Goal: Task Accomplishment & Management: Use online tool/utility

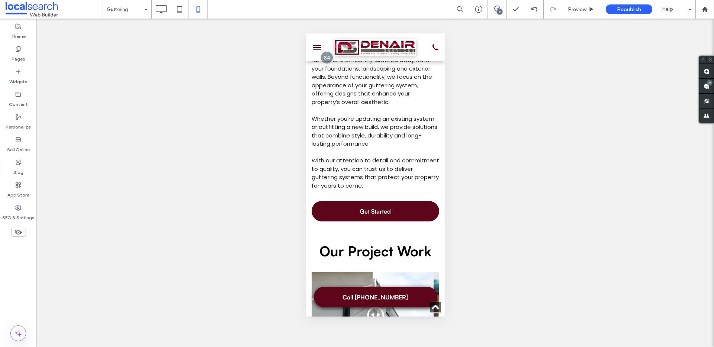
scroll to position [1151, 0]
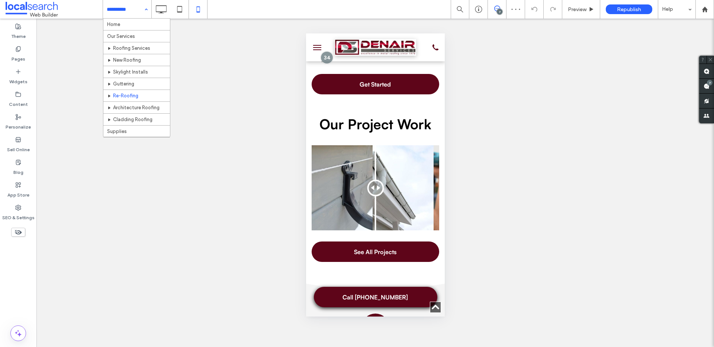
click at [137, 13] on input at bounding box center [125, 9] width 37 height 19
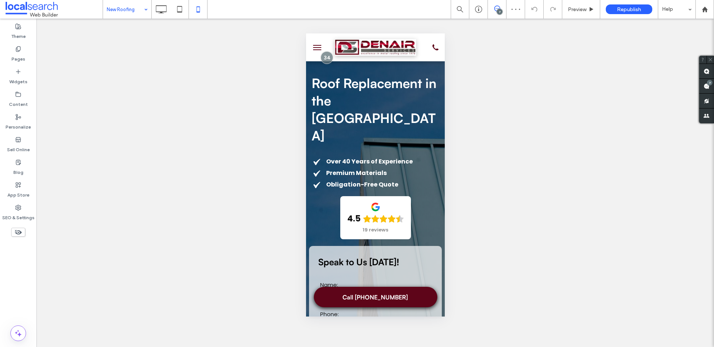
click at [136, 8] on input at bounding box center [125, 9] width 37 height 19
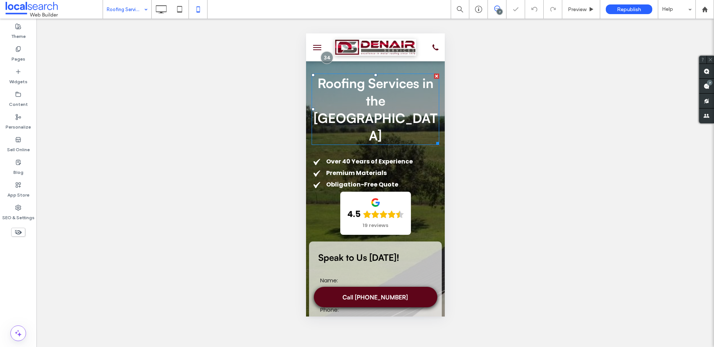
click at [380, 110] on span "Roofing Services in the [GEOGRAPHIC_DATA]" at bounding box center [375, 109] width 124 height 68
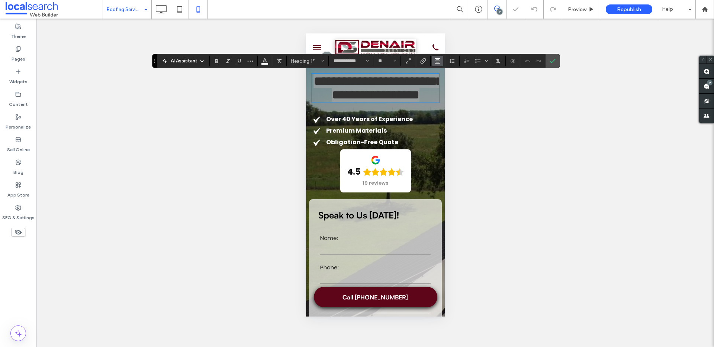
click at [436, 61] on icon "Alignment" at bounding box center [438, 61] width 6 height 6
click at [437, 72] on icon "ui.textEditor.alignment.left" at bounding box center [436, 73] width 3 height 3
click at [549, 60] on icon "Confirm" at bounding box center [552, 61] width 6 height 6
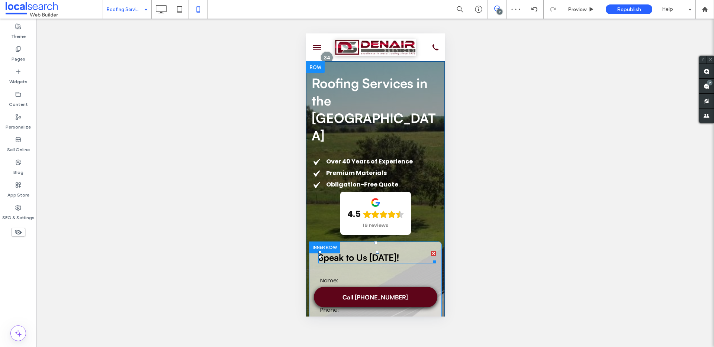
click at [382, 252] on span "Speak to Us [DATE]!" at bounding box center [358, 257] width 81 height 11
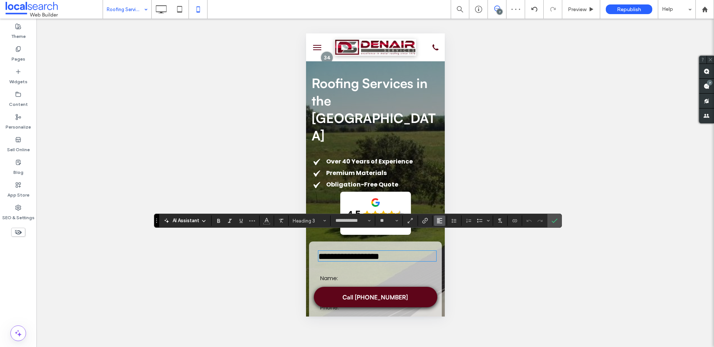
click at [437, 223] on use "Alignment" at bounding box center [439, 220] width 5 height 5
drag, startPoint x: 451, startPoint y: 181, endPoint x: 457, endPoint y: 182, distance: 6.0
click at [451, 182] on label "ui.textEditor.alignment.center" at bounding box center [447, 187] width 26 height 11
click at [551, 222] on icon "Confirm" at bounding box center [554, 221] width 6 height 6
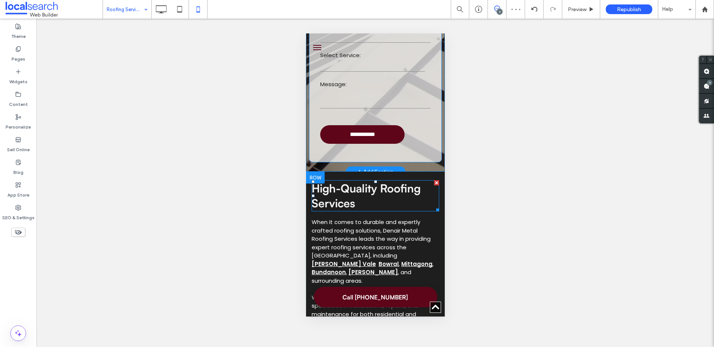
scroll to position [253, 0]
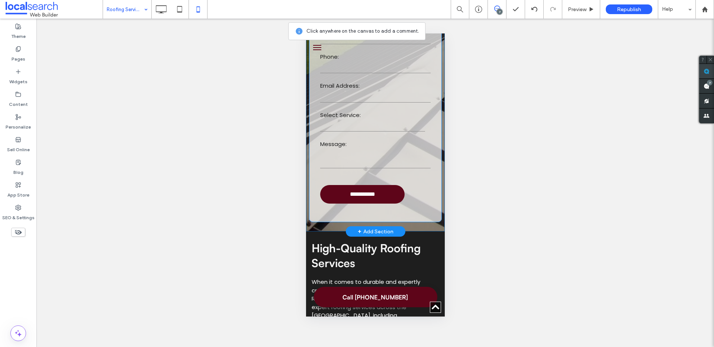
click at [704, 71] on use at bounding box center [706, 71] width 6 height 6
click at [705, 87] on use at bounding box center [706, 86] width 6 height 6
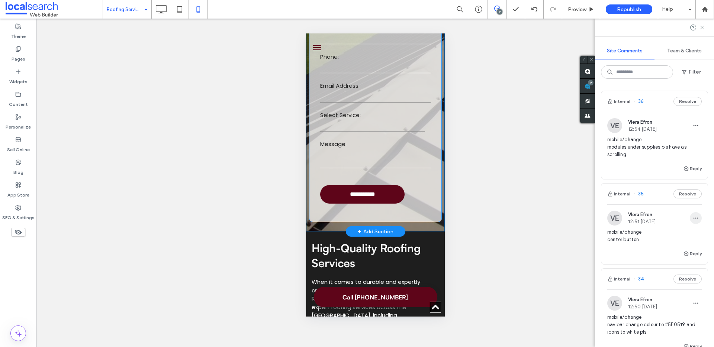
click at [693, 218] on use "button" at bounding box center [695, 218] width 5 height 1
click at [671, 233] on div "Edit" at bounding box center [662, 237] width 66 height 14
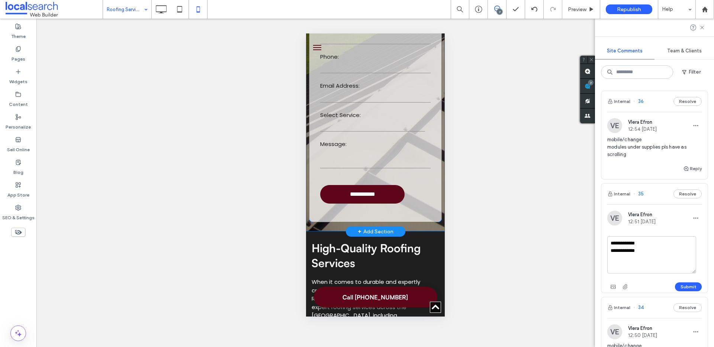
click at [643, 250] on textarea "**********" at bounding box center [651, 254] width 89 height 37
type textarea "**********"
click at [687, 287] on button "Submit" at bounding box center [688, 286] width 27 height 9
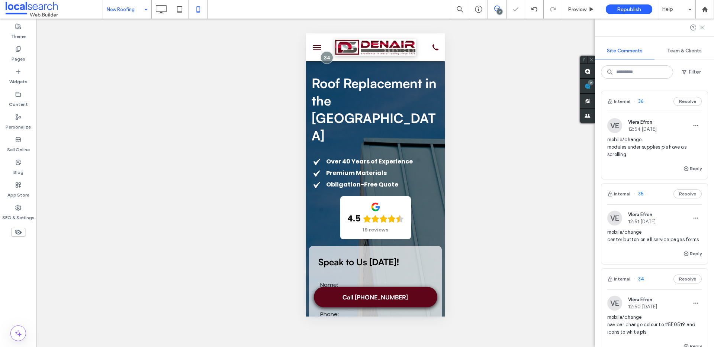
click at [131, 17] on input at bounding box center [125, 9] width 37 height 19
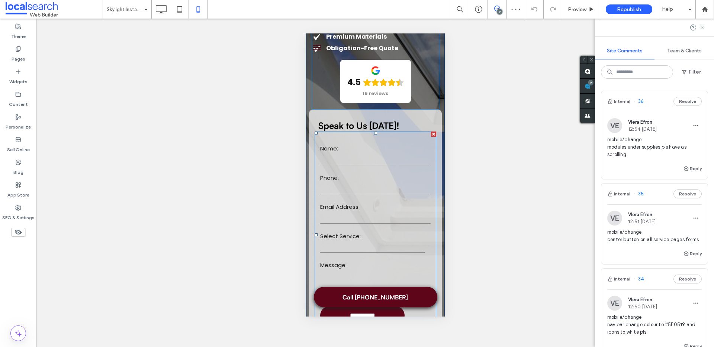
scroll to position [145, 0]
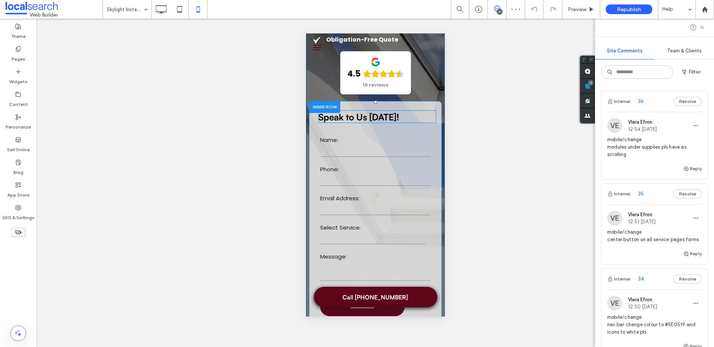
click at [375, 112] on span "Speak to Us [DATE]!" at bounding box center [358, 117] width 81 height 11
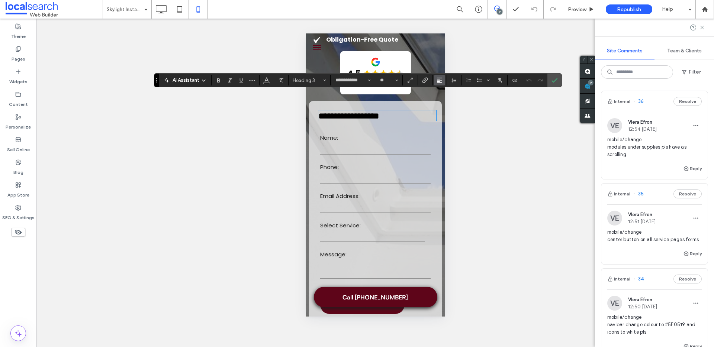
click at [441, 81] on icon "Alignment" at bounding box center [439, 80] width 6 height 6
click at [451, 104] on label "ui.textEditor.alignment.center" at bounding box center [447, 103] width 26 height 11
drag, startPoint x: 555, startPoint y: 79, endPoint x: 549, endPoint y: 78, distance: 5.6
click at [556, 79] on icon "Confirm" at bounding box center [554, 80] width 6 height 6
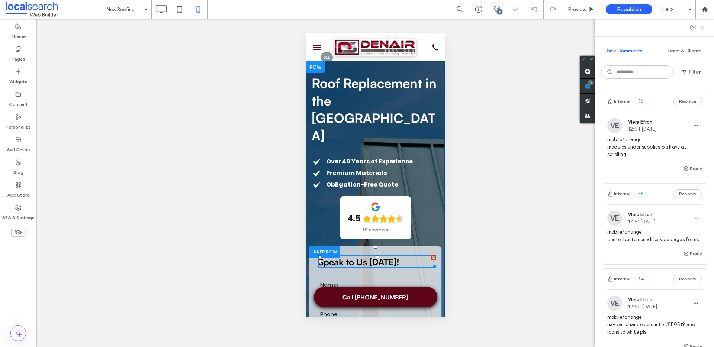
click at [375, 256] on span "Speak to Us [DATE]!" at bounding box center [358, 261] width 81 height 11
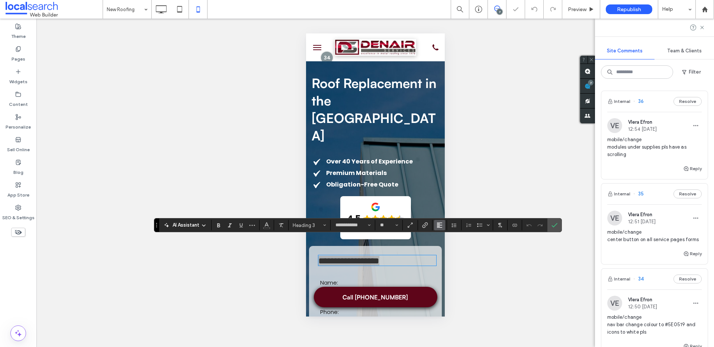
click at [440, 223] on use "Alignment" at bounding box center [439, 225] width 5 height 5
click at [448, 189] on div "ui.textEditor.alignment.center" at bounding box center [447, 192] width 10 height 6
click at [559, 226] on label "Confirm" at bounding box center [554, 225] width 11 height 13
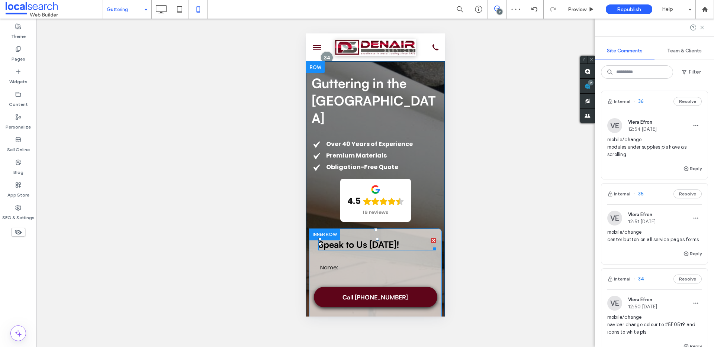
click at [383, 239] on span "Speak to Us [DATE]!" at bounding box center [358, 244] width 81 height 11
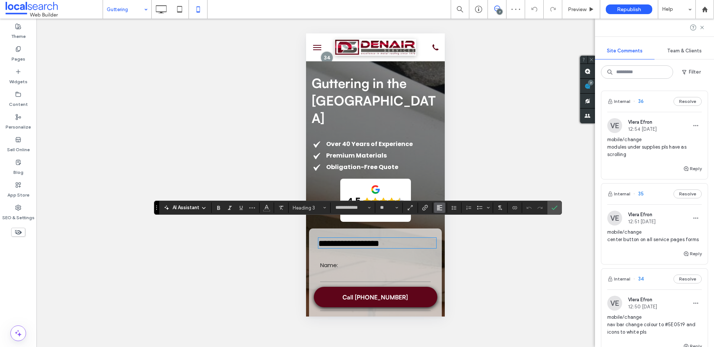
click at [434, 210] on button "Alignment" at bounding box center [439, 208] width 11 height 10
click at [457, 230] on label "ui.textEditor.alignment.center" at bounding box center [447, 230] width 26 height 11
click at [559, 210] on label "Confirm" at bounding box center [554, 207] width 11 height 13
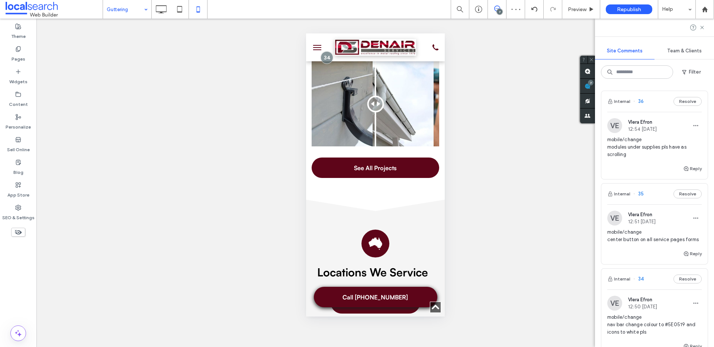
scroll to position [1241, 0]
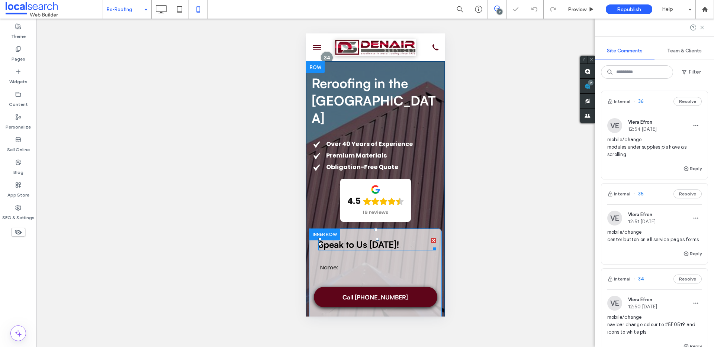
click at [369, 239] on span "Speak to Us [DATE]!" at bounding box center [358, 244] width 81 height 11
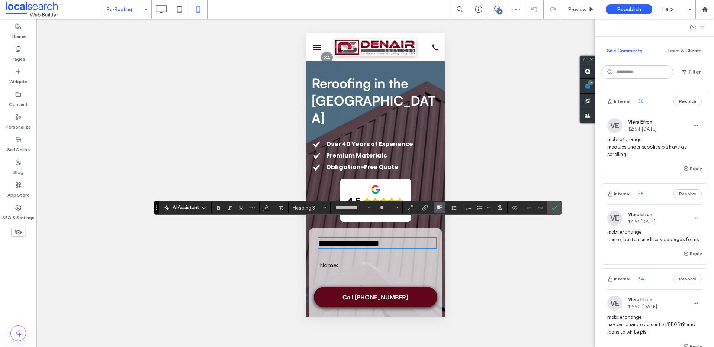
click at [435, 207] on button "Alignment" at bounding box center [439, 208] width 11 height 10
click at [440, 227] on label "ui.textEditor.alignment.center" at bounding box center [447, 230] width 26 height 11
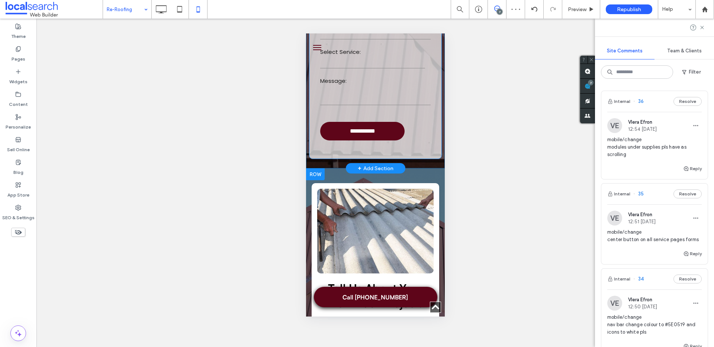
scroll to position [304, 0]
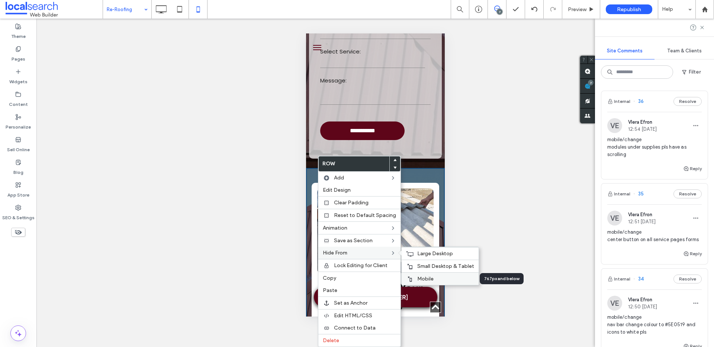
click at [423, 277] on span "Mobile" at bounding box center [425, 279] width 16 height 6
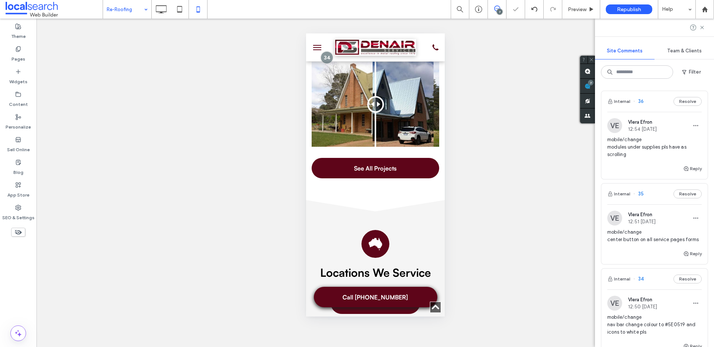
scroll to position [1278, 0]
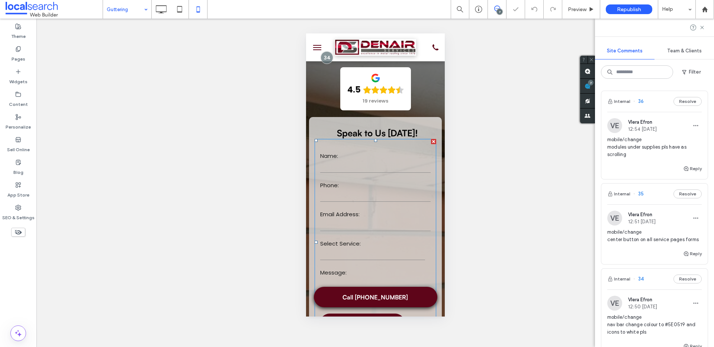
scroll to position [342, 0]
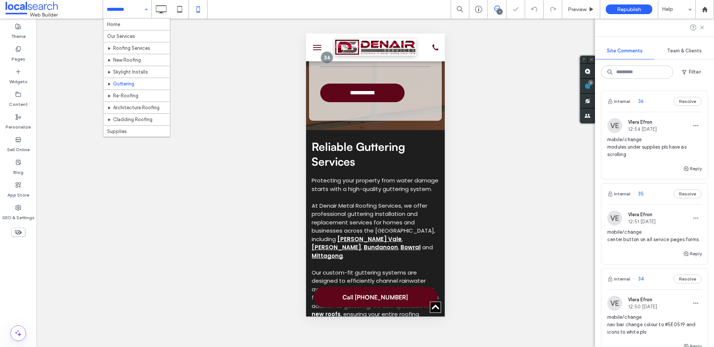
click at [128, 6] on input at bounding box center [125, 9] width 37 height 19
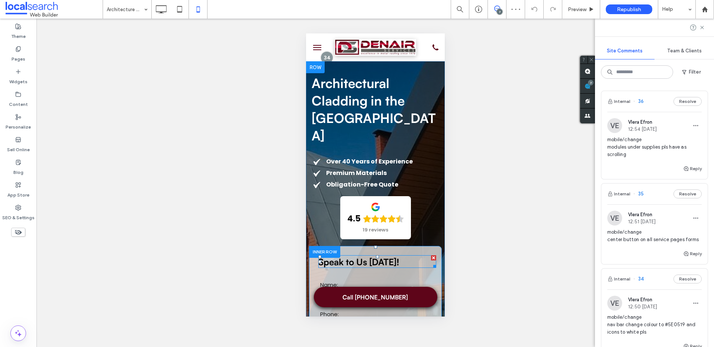
click at [365, 257] on span "Speak to Us [DATE]!" at bounding box center [358, 261] width 81 height 11
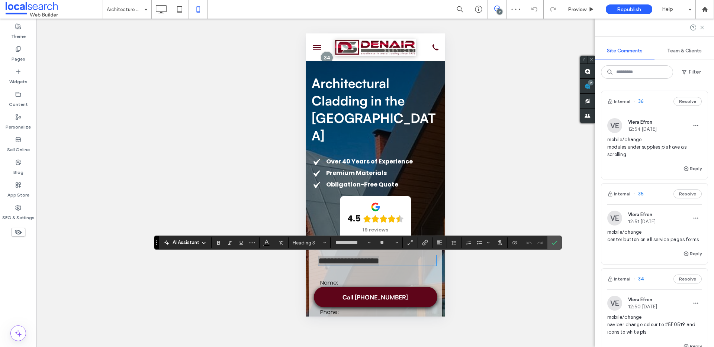
click at [432, 249] on div "**********" at bounding box center [357, 243] width 407 height 14
click at [437, 244] on use "Alignment" at bounding box center [439, 242] width 5 height 5
click at [443, 206] on label "ui.textEditor.alignment.center" at bounding box center [447, 209] width 26 height 11
click at [550, 243] on label "Confirm" at bounding box center [554, 242] width 11 height 13
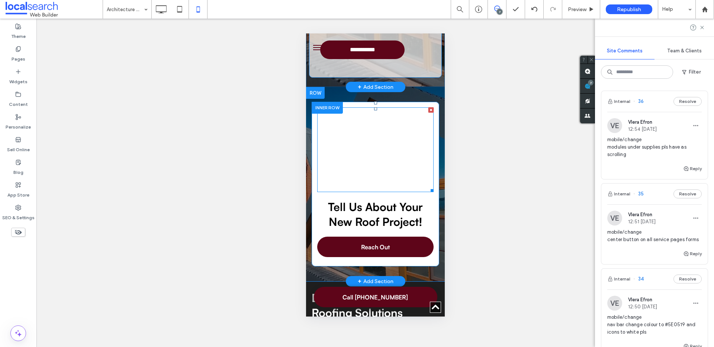
scroll to position [365, 0]
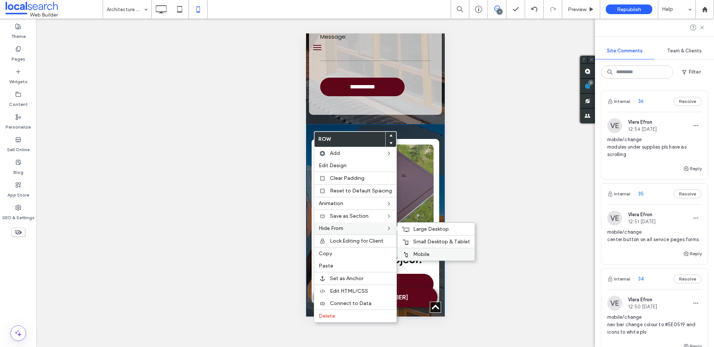
click at [416, 250] on div "Mobile" at bounding box center [435, 254] width 77 height 13
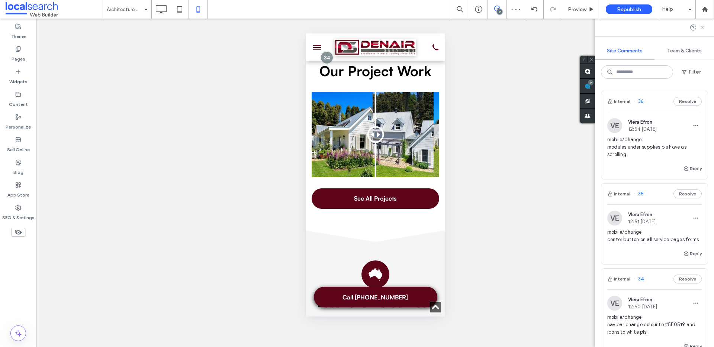
scroll to position [1165, 0]
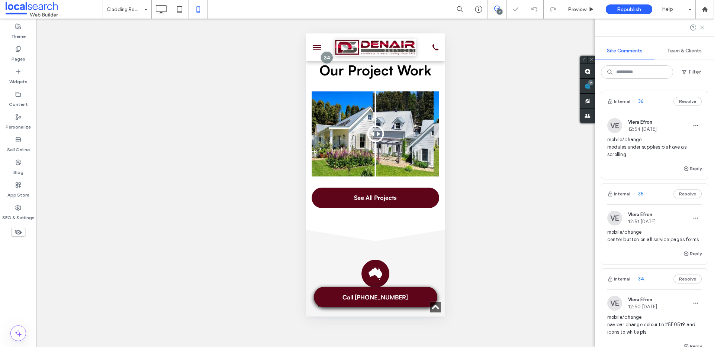
type input "**********"
type input "**"
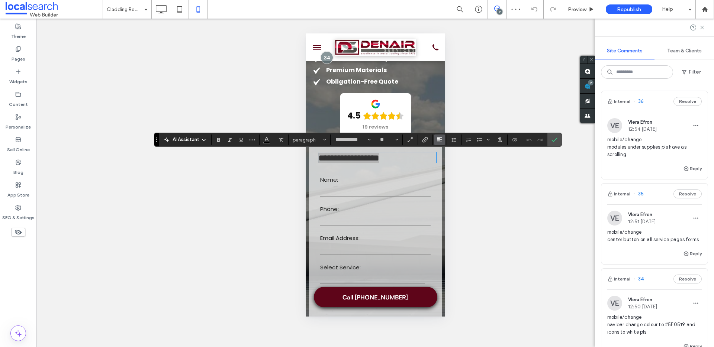
click at [436, 138] on icon "Alignment" at bounding box center [439, 140] width 6 height 6
click at [447, 161] on icon "ui.textEditor.alignment.center" at bounding box center [445, 163] width 6 height 6
click at [558, 139] on label "Confirm" at bounding box center [554, 139] width 11 height 13
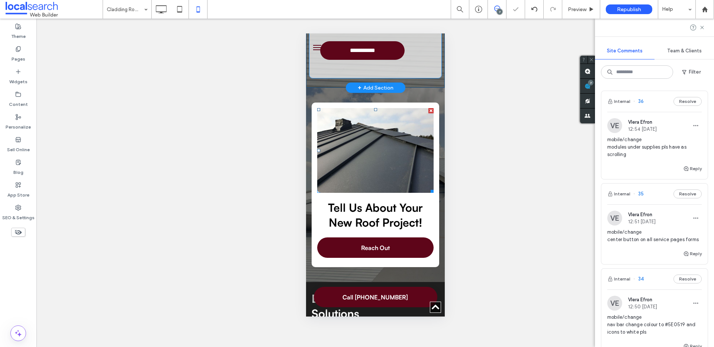
scroll to position [370, 0]
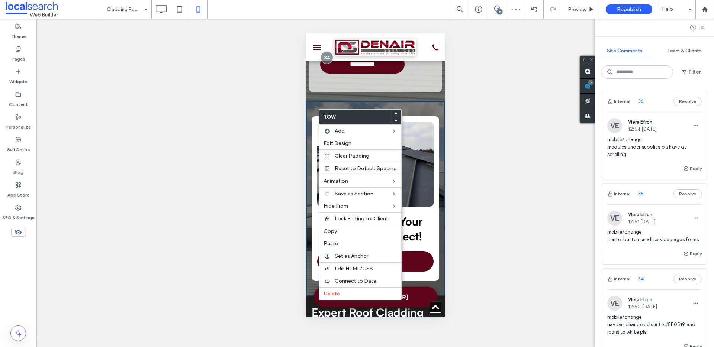
drag, startPoint x: 317, startPoint y: 109, endPoint x: 631, endPoint y: 148, distance: 316.1
click at [420, 229] on span "Mobile" at bounding box center [426, 232] width 16 height 6
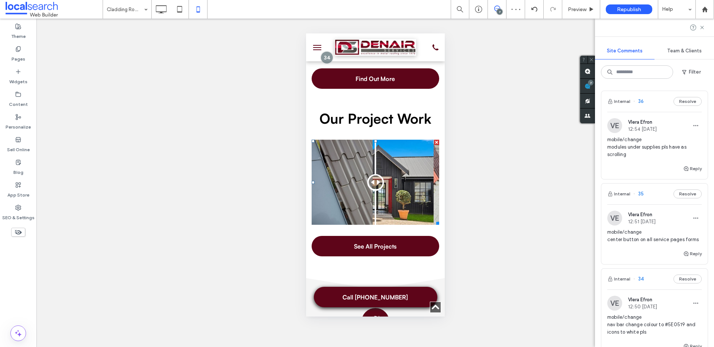
scroll to position [1438, 0]
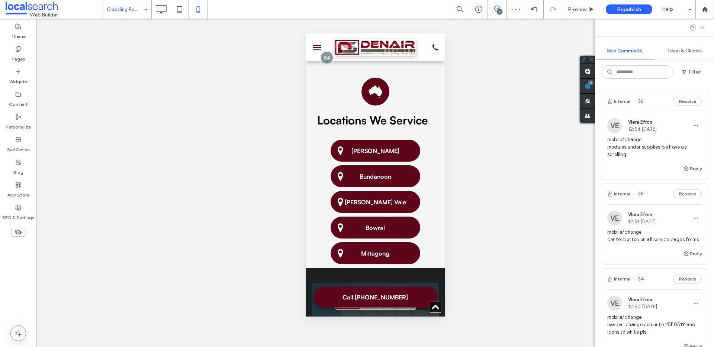
drag, startPoint x: 120, startPoint y: 9, endPoint x: 123, endPoint y: 14, distance: 5.8
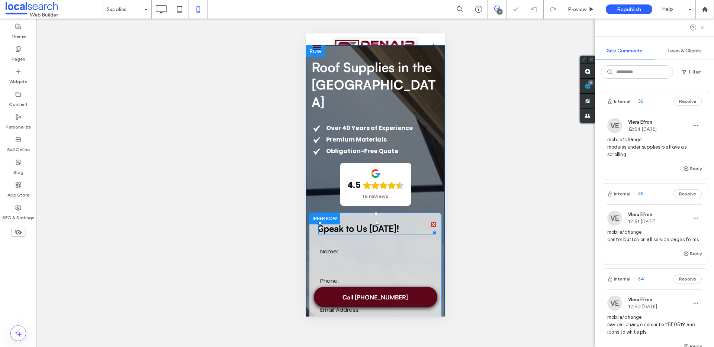
click at [352, 223] on span "Speak to Us [DATE]!" at bounding box center [358, 228] width 81 height 11
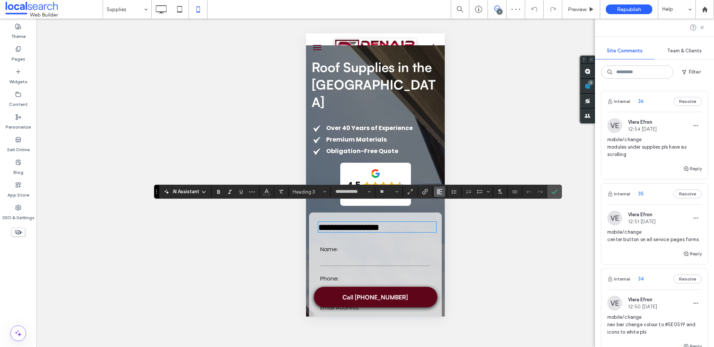
click at [442, 192] on icon "Alignment" at bounding box center [439, 192] width 6 height 6
click at [441, 211] on label "ui.textEditor.alignment.center" at bounding box center [447, 214] width 26 height 11
click at [550, 193] on label "Confirm" at bounding box center [554, 191] width 11 height 13
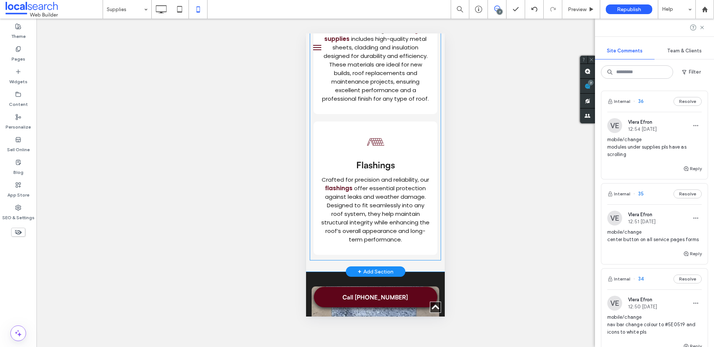
scroll to position [483, 0]
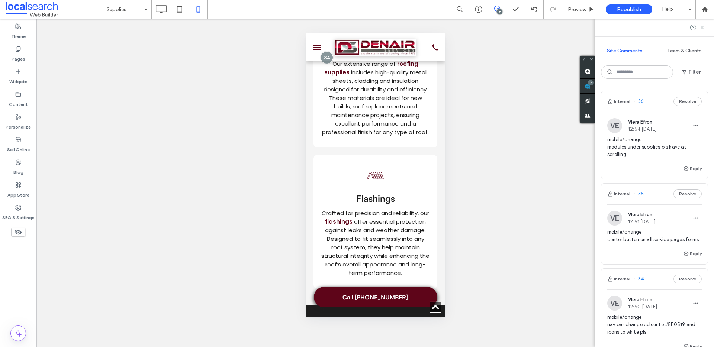
click at [585, 70] on span at bounding box center [587, 71] width 15 height 14
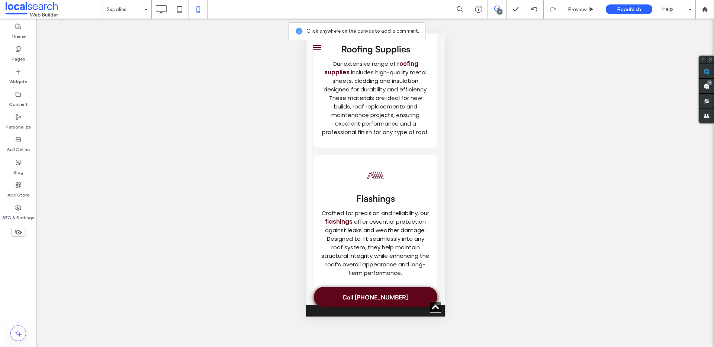
click at [374, 141] on div "Click To Paste Roofing Supplies Icon Roofing Supplies Our extensive range of ro…" at bounding box center [374, 147] width 131 height 283
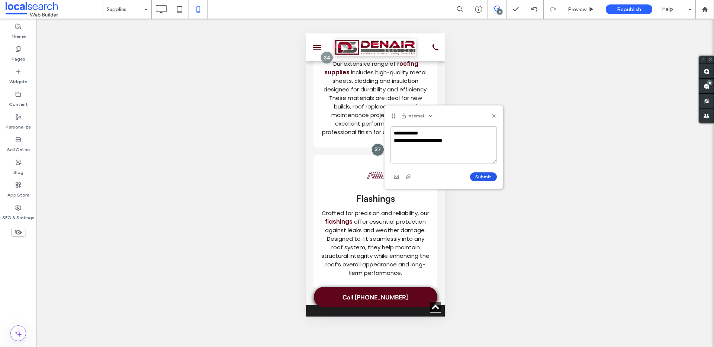
type textarea "**********"
click at [480, 178] on button "Submit" at bounding box center [483, 176] width 27 height 9
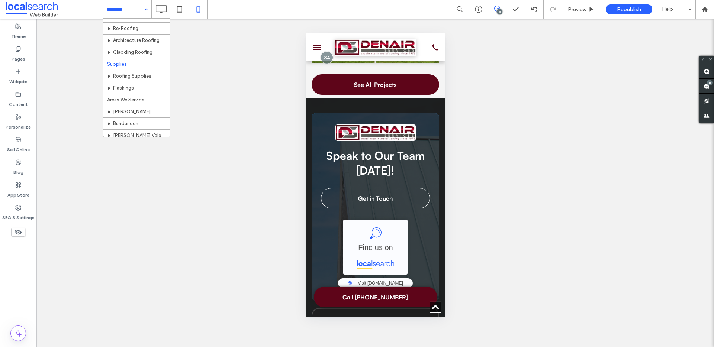
scroll to position [60, 0]
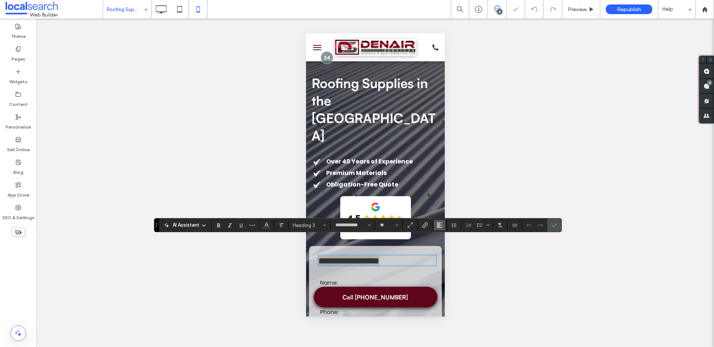
click at [438, 222] on span "Alignment" at bounding box center [439, 225] width 6 height 10
click at [447, 189] on icon "ui.textEditor.alignment.center" at bounding box center [445, 192] width 6 height 6
click at [556, 231] on span "Confirm" at bounding box center [554, 225] width 6 height 13
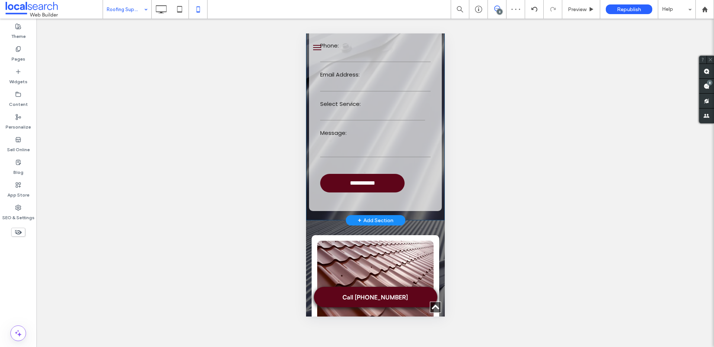
scroll to position [294, 0]
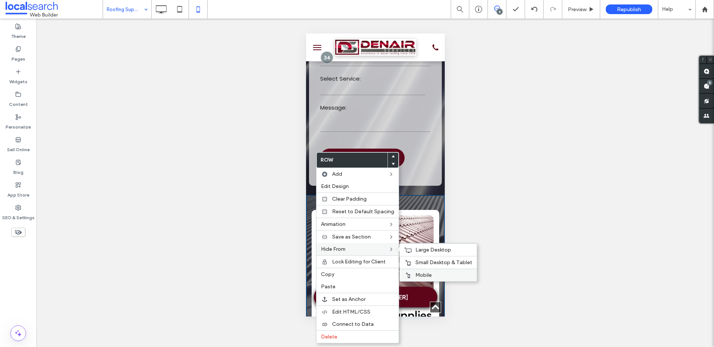
click at [421, 272] on span "Mobile" at bounding box center [423, 275] width 16 height 6
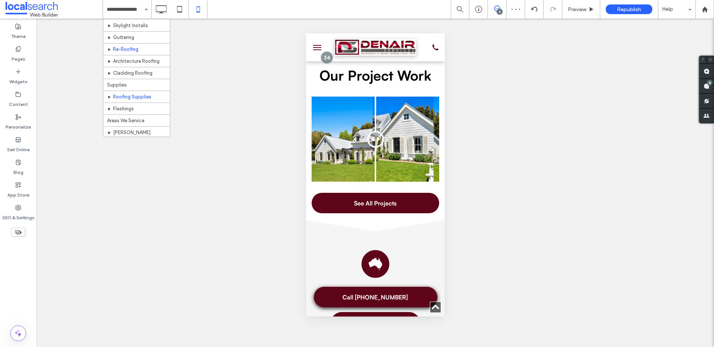
scroll to position [105, 0]
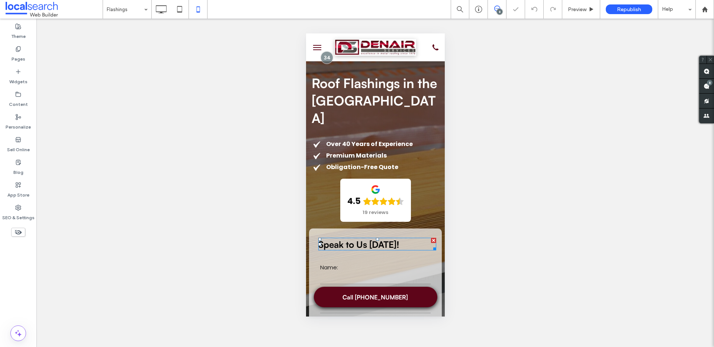
scroll to position [17, 0]
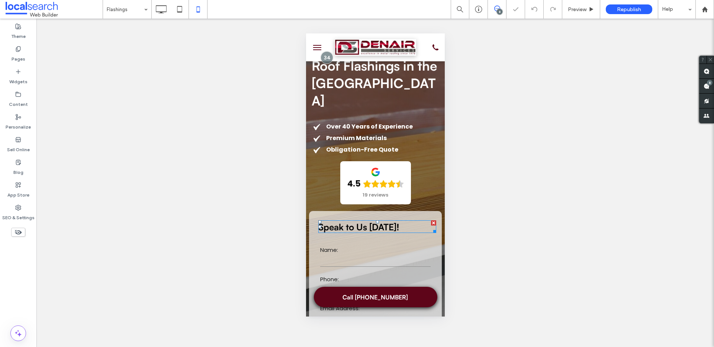
click at [374, 225] on span "Speak to Us [DATE]!" at bounding box center [358, 227] width 81 height 11
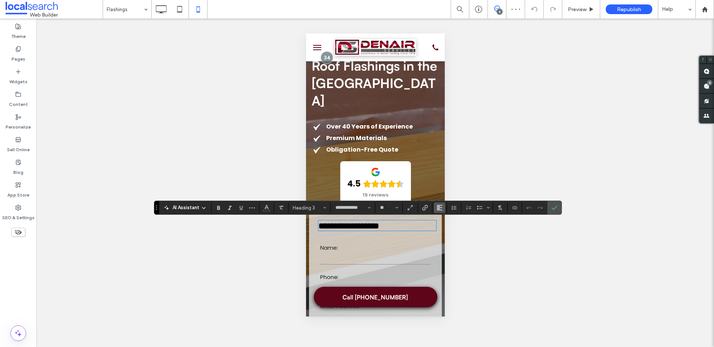
click at [438, 204] on span "Alignment" at bounding box center [439, 208] width 6 height 10
click at [443, 231] on icon "ui.textEditor.alignment.center" at bounding box center [445, 231] width 6 height 6
click at [551, 210] on icon "Confirm" at bounding box center [554, 208] width 6 height 6
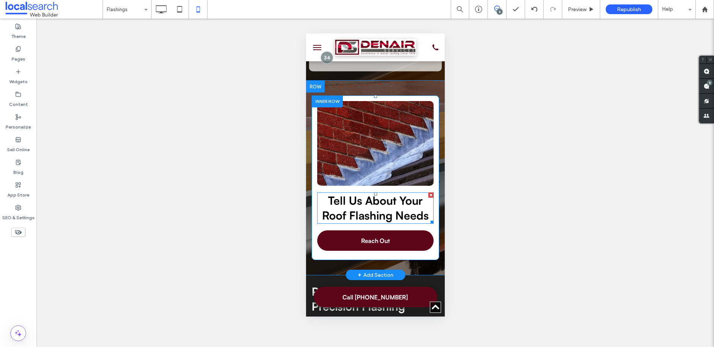
scroll to position [351, 0]
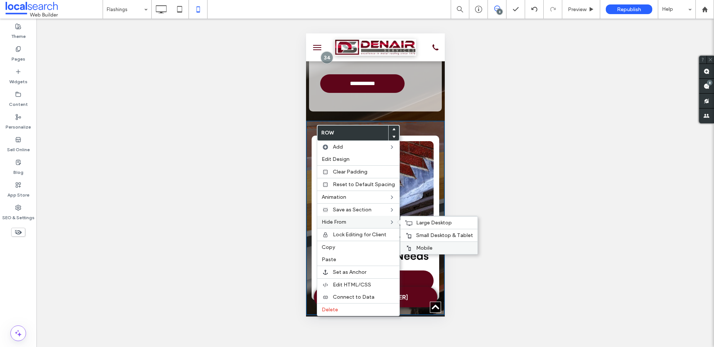
click at [425, 248] on span "Mobile" at bounding box center [424, 248] width 16 height 6
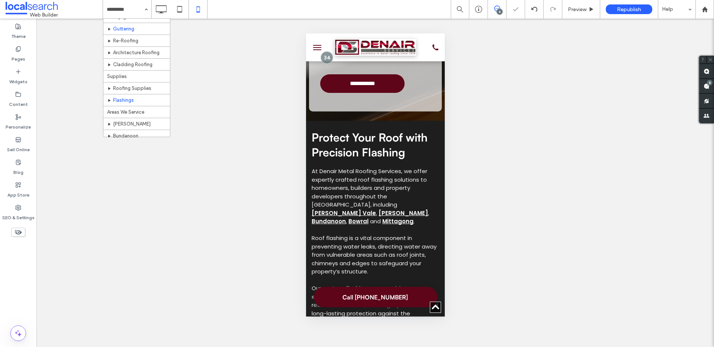
scroll to position [117, 0]
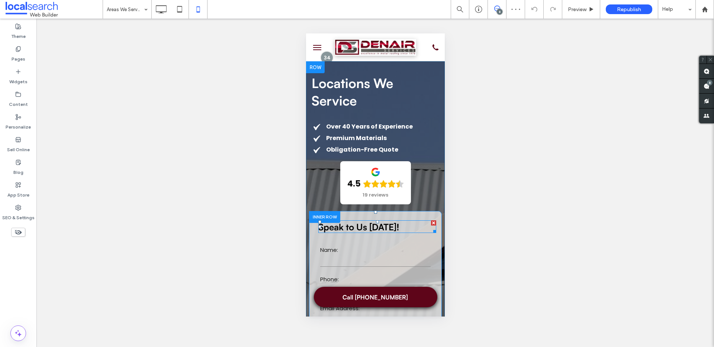
click at [371, 226] on span "Speak to Us [DATE]!" at bounding box center [358, 227] width 81 height 11
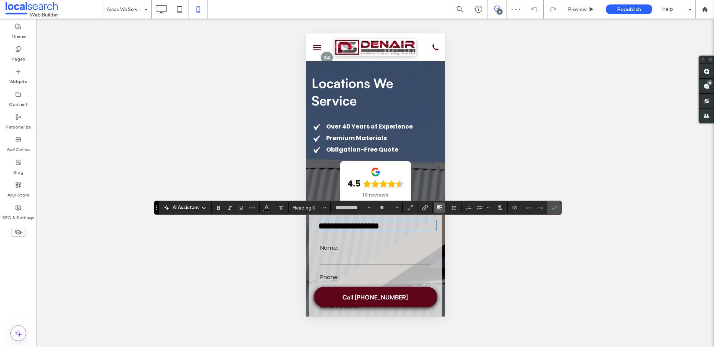
click at [439, 206] on icon "Alignment" at bounding box center [439, 208] width 6 height 6
click at [447, 228] on icon "ui.textEditor.alignment.center" at bounding box center [445, 231] width 6 height 6
click at [555, 205] on icon "Confirm" at bounding box center [554, 208] width 6 height 6
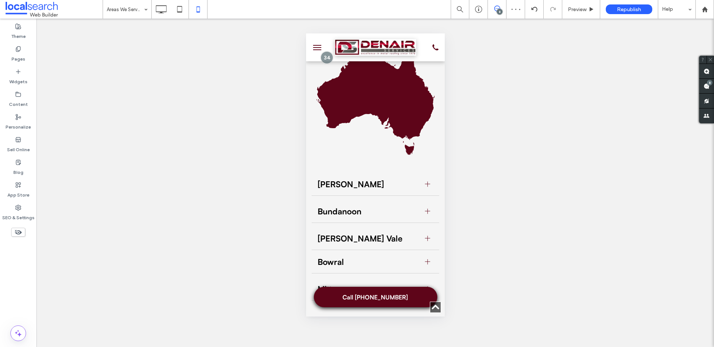
scroll to position [345, 0]
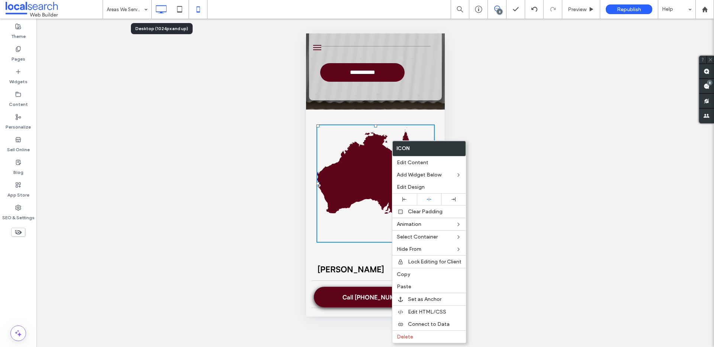
click at [158, 10] on icon at bounding box center [161, 9] width 15 height 15
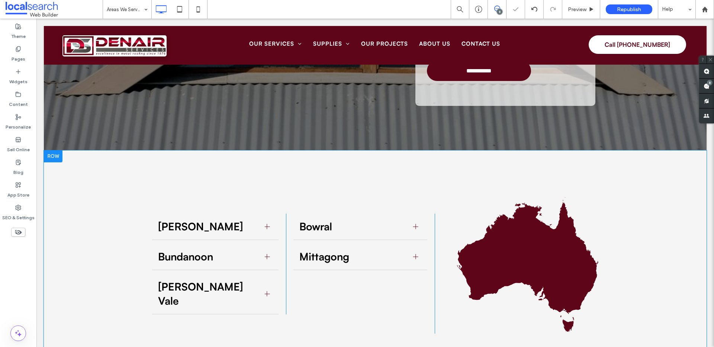
scroll to position [342, 0]
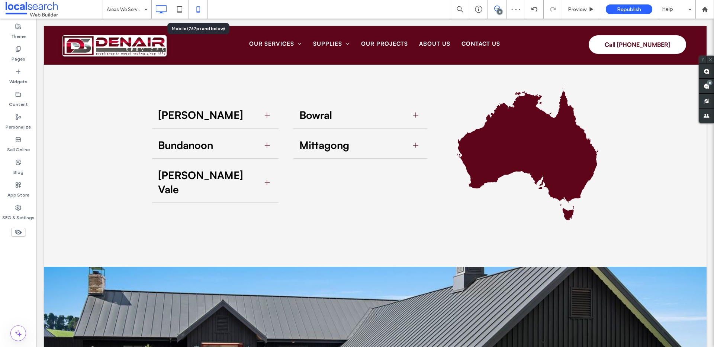
click at [196, 9] on icon at bounding box center [198, 9] width 15 height 15
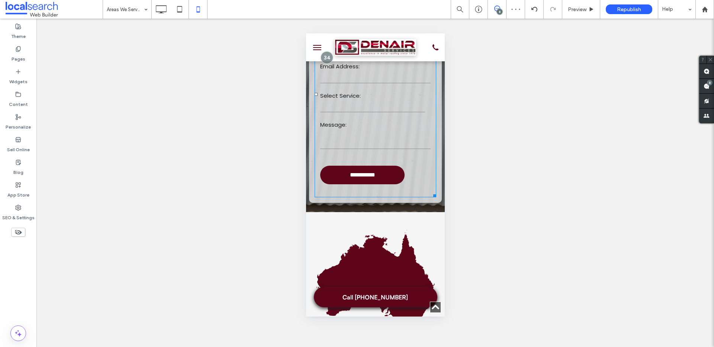
scroll to position [318, 0]
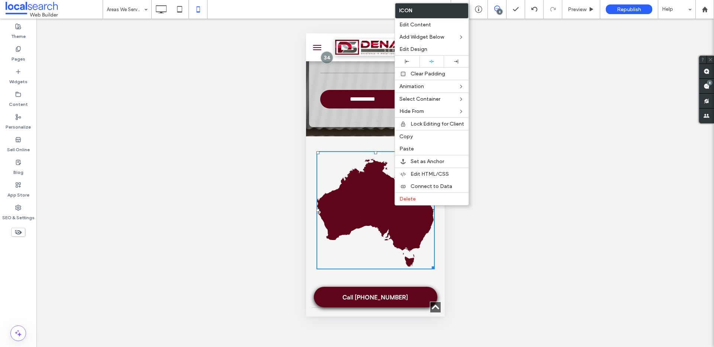
click at [351, 141] on div "[PERSON_NAME] [PERSON_NAME] residents trust us for skylight installations, gutt…" at bounding box center [375, 284] width 139 height 297
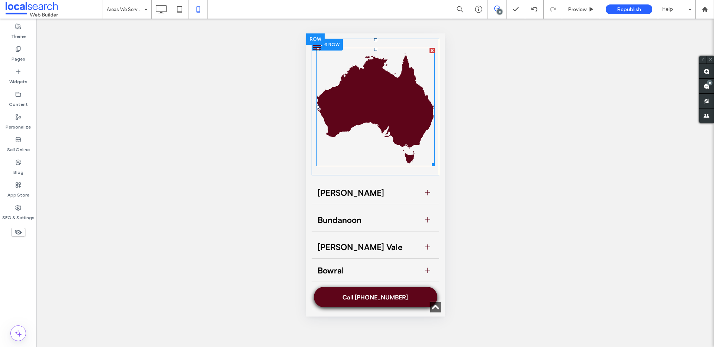
scroll to position [410, 0]
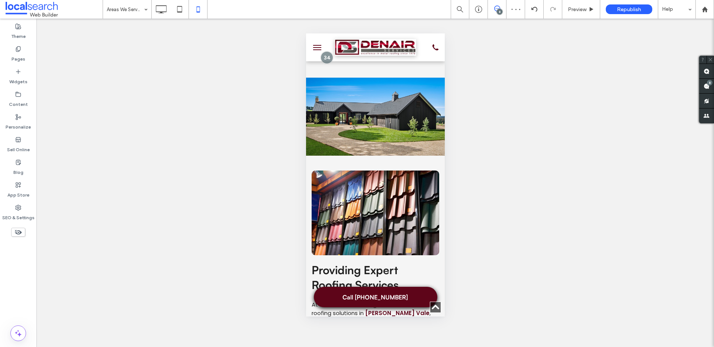
scroll to position [497, 0]
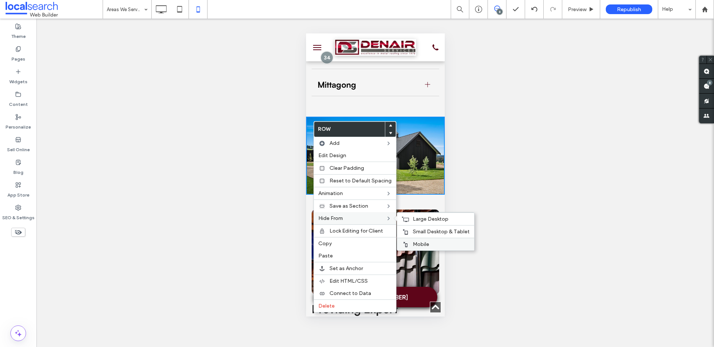
click at [424, 241] on span "Mobile" at bounding box center [421, 244] width 16 height 6
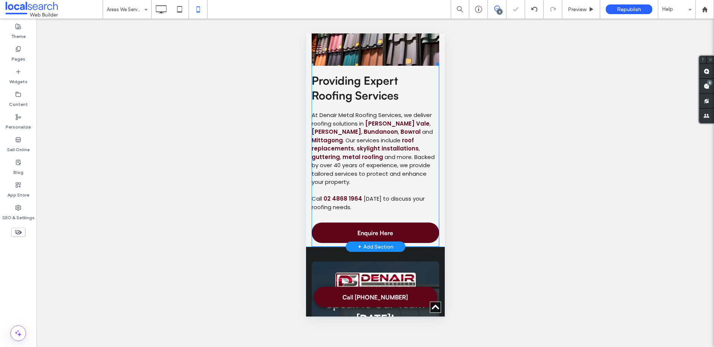
scroll to position [714, 0]
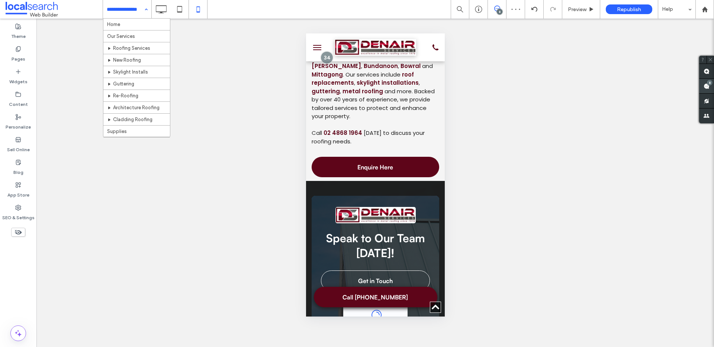
click at [707, 82] on div "8" at bounding box center [710, 83] width 6 height 6
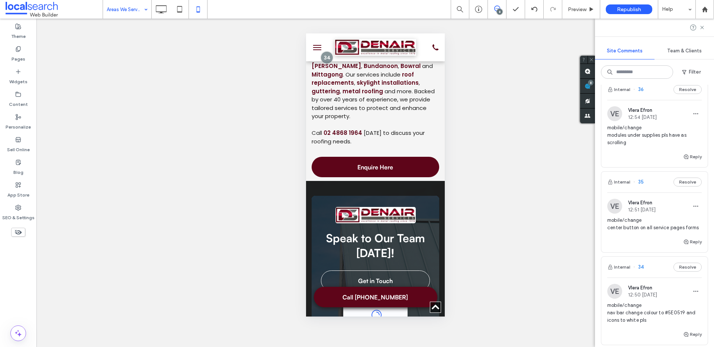
scroll to position [113, 0]
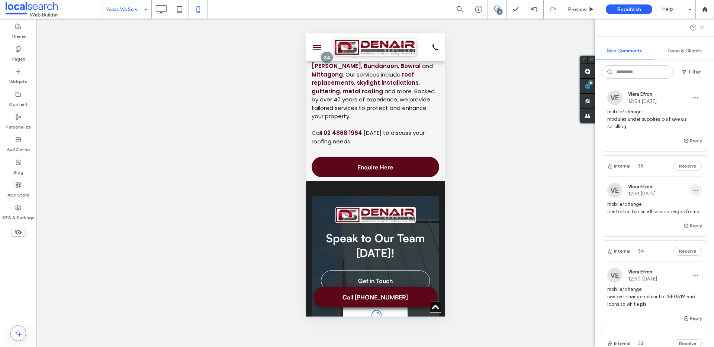
click at [692, 189] on icon "button" at bounding box center [695, 190] width 6 height 6
click at [685, 203] on div "Edit" at bounding box center [662, 210] width 66 height 14
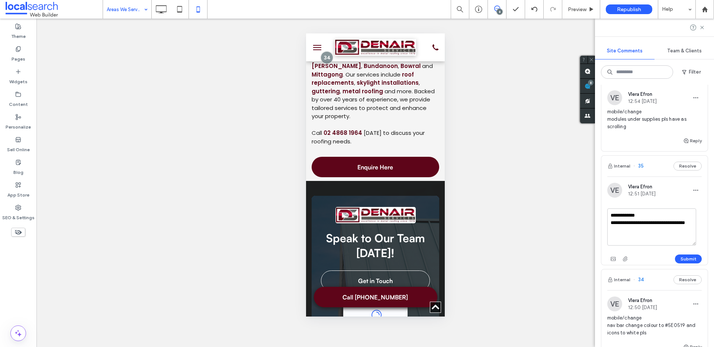
click at [642, 230] on textarea "**********" at bounding box center [651, 227] width 89 height 37
drag, startPoint x: 656, startPoint y: 222, endPoint x: 656, endPoint y: 233, distance: 11.2
click at [656, 233] on textarea "**********" at bounding box center [651, 227] width 89 height 37
type textarea "**********"
click at [681, 256] on button "Submit" at bounding box center [688, 259] width 27 height 9
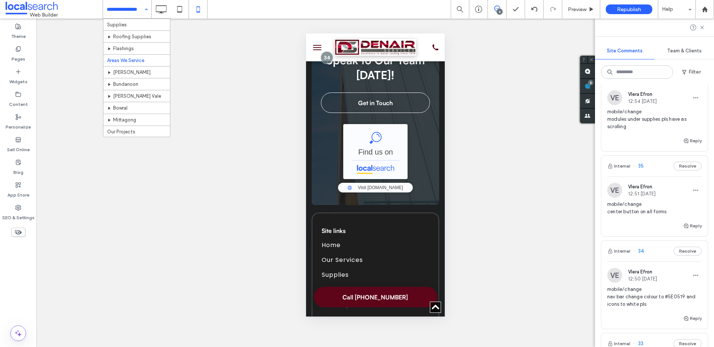
scroll to position [130, 0]
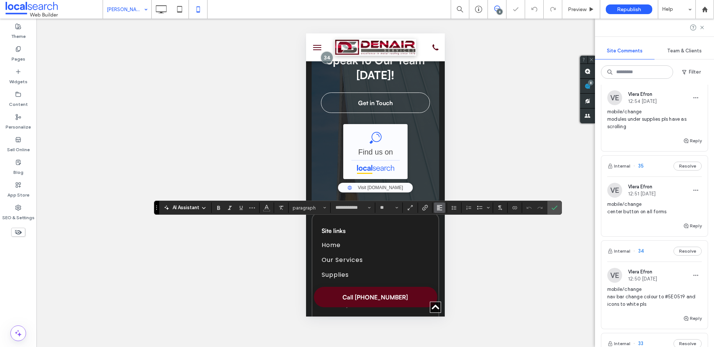
click at [442, 204] on button "Alignment" at bounding box center [439, 208] width 11 height 10
click at [440, 230] on label "ui.textEditor.alignment.center" at bounding box center [447, 230] width 26 height 11
click at [555, 210] on icon "Confirm" at bounding box center [554, 208] width 6 height 6
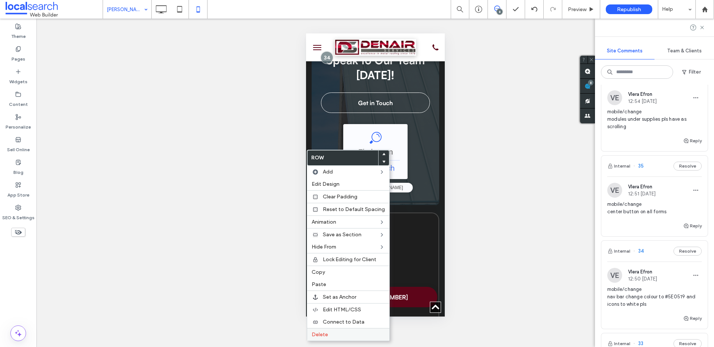
click at [329, 333] on label "Delete" at bounding box center [347, 335] width 73 height 6
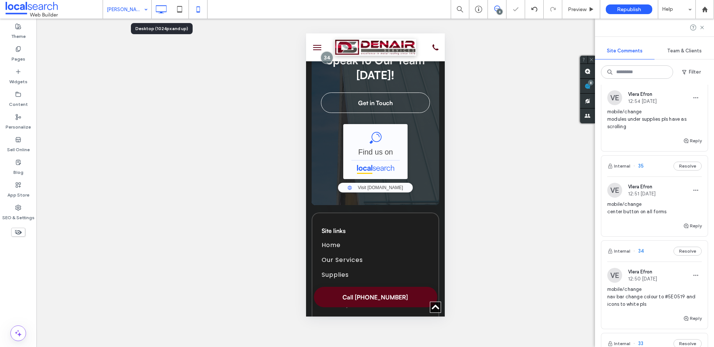
click at [163, 10] on icon at bounding box center [161, 9] width 15 height 15
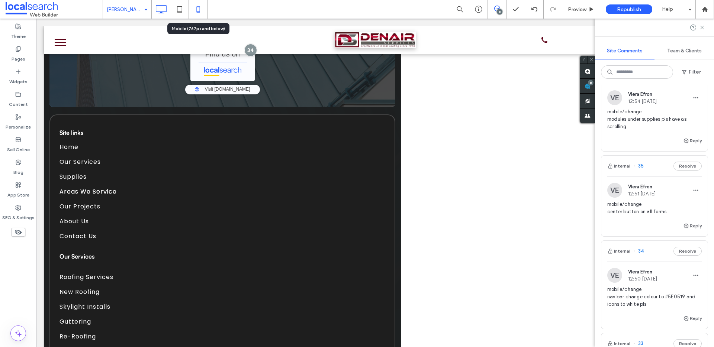
click at [197, 14] on icon at bounding box center [198, 9] width 15 height 15
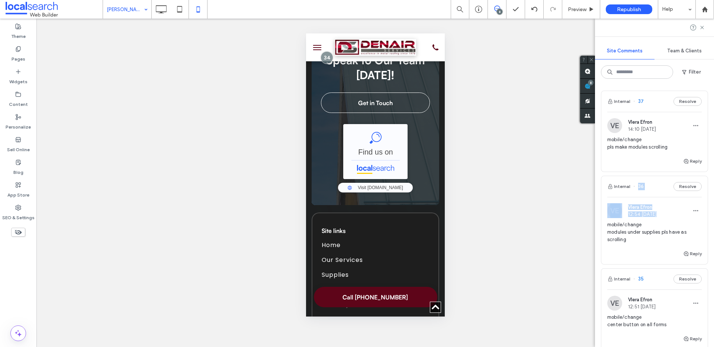
drag, startPoint x: 671, startPoint y: 147, endPoint x: 686, endPoint y: 222, distance: 76.2
click at [692, 213] on icon "button" at bounding box center [695, 211] width 6 height 6
click at [667, 226] on div "Edit" at bounding box center [662, 230] width 66 height 14
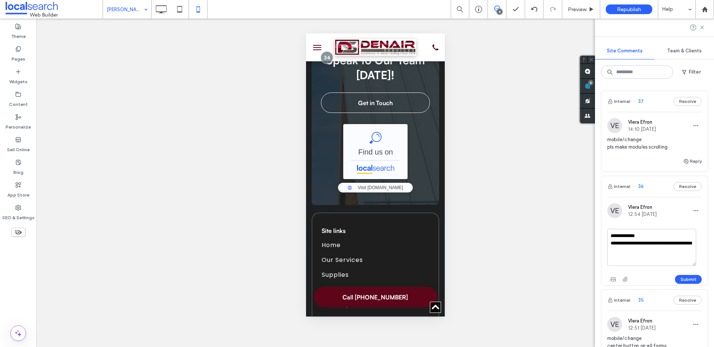
click at [658, 235] on textarea "**********" at bounding box center [651, 247] width 89 height 37
type textarea "**********"
click at [680, 277] on button "Submit" at bounding box center [688, 279] width 27 height 9
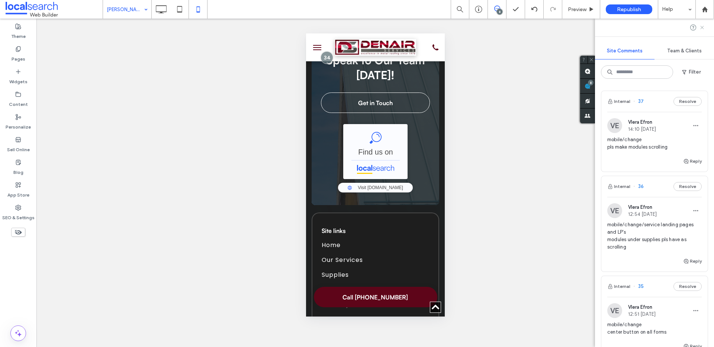
click at [703, 27] on icon at bounding box center [702, 28] width 6 height 6
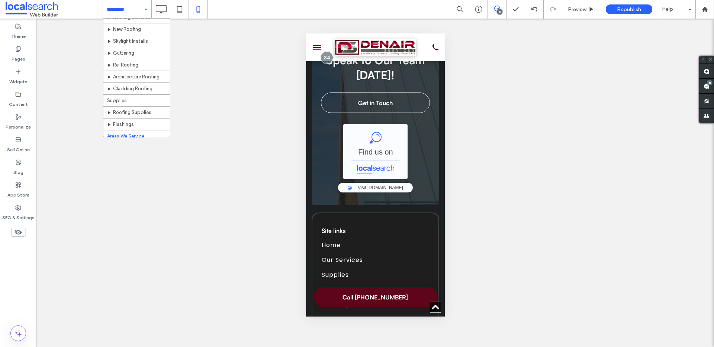
scroll to position [130, 0]
type input "**********"
type input "**"
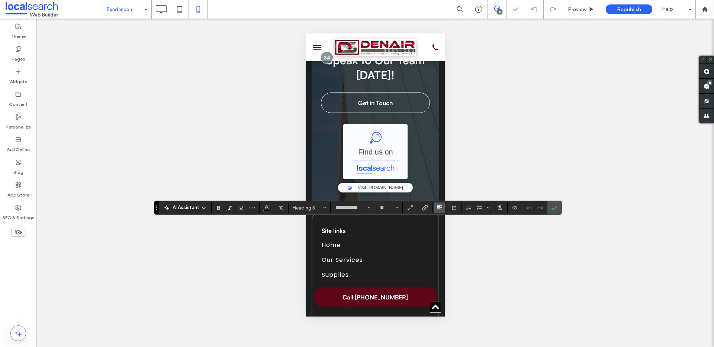
click at [443, 212] on button "Alignment" at bounding box center [439, 208] width 11 height 10
click at [446, 228] on use "ui.textEditor.alignment.center" at bounding box center [444, 230] width 5 height 5
click at [553, 210] on icon "Confirm" at bounding box center [554, 208] width 6 height 6
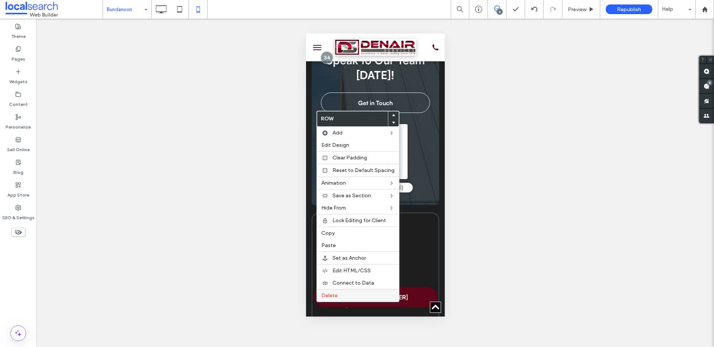
click at [349, 293] on label "Delete" at bounding box center [357, 296] width 73 height 6
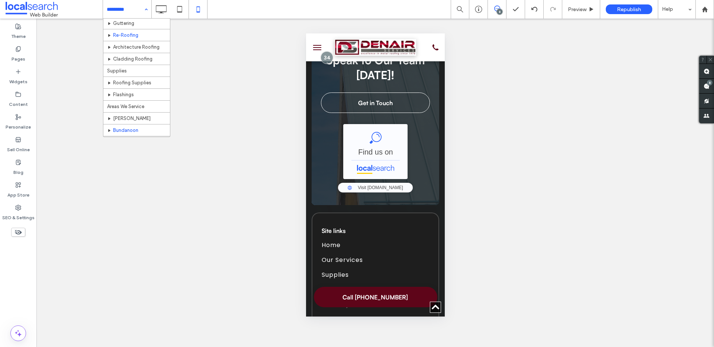
scroll to position [130, 0]
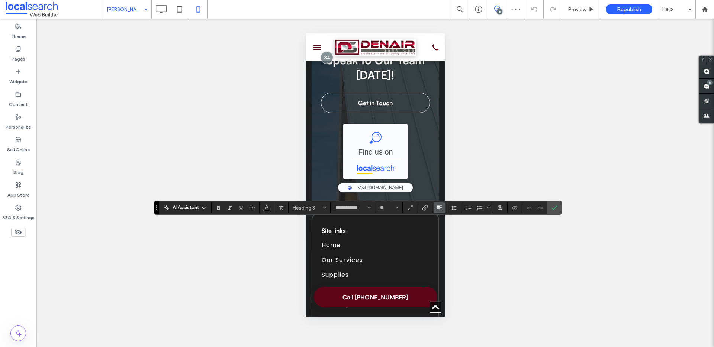
click at [440, 208] on use "Alignment" at bounding box center [439, 207] width 5 height 5
click at [440, 232] on label "ui.textEditor.alignment.center" at bounding box center [447, 230] width 26 height 11
click at [553, 208] on icon "Confirm" at bounding box center [554, 208] width 6 height 6
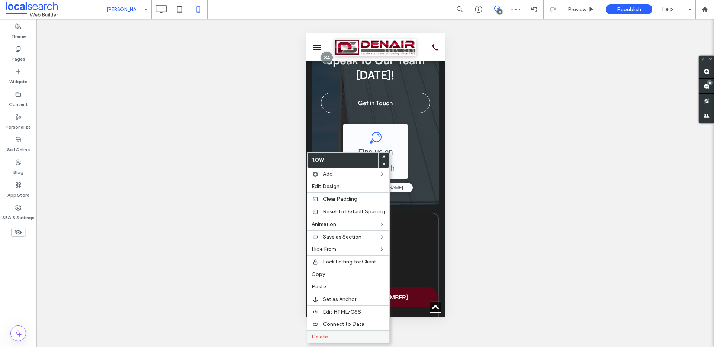
click at [341, 335] on label "Delete" at bounding box center [347, 337] width 73 height 6
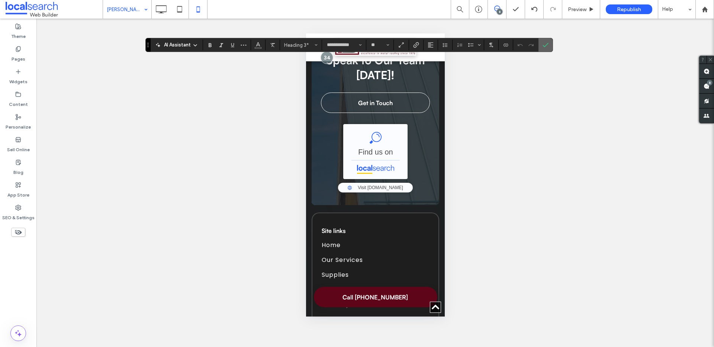
click at [543, 45] on icon "Confirm" at bounding box center [545, 45] width 6 height 6
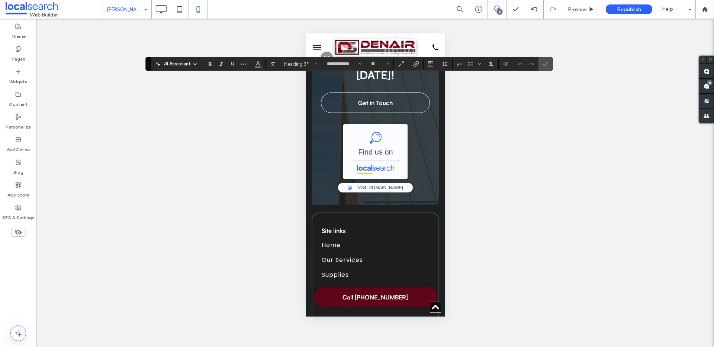
click at [546, 64] on use "Confirm" at bounding box center [545, 64] width 6 height 4
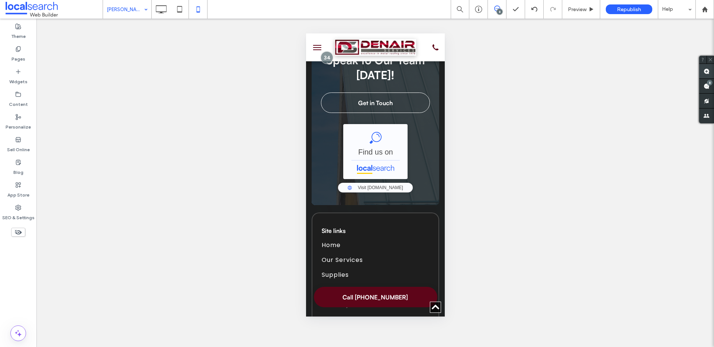
click at [701, 71] on span at bounding box center [706, 71] width 15 height 14
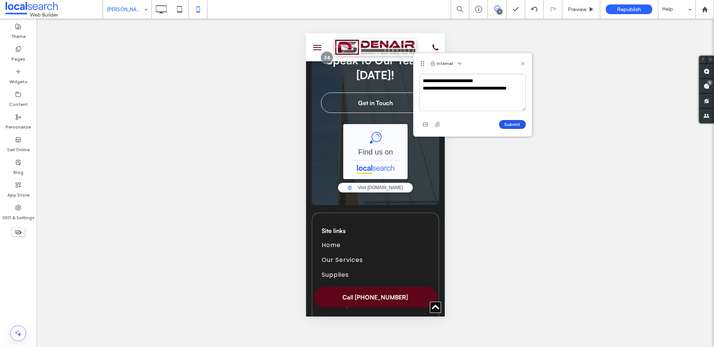
type textarea "**********"
click at [506, 126] on button "Submit" at bounding box center [512, 124] width 27 height 9
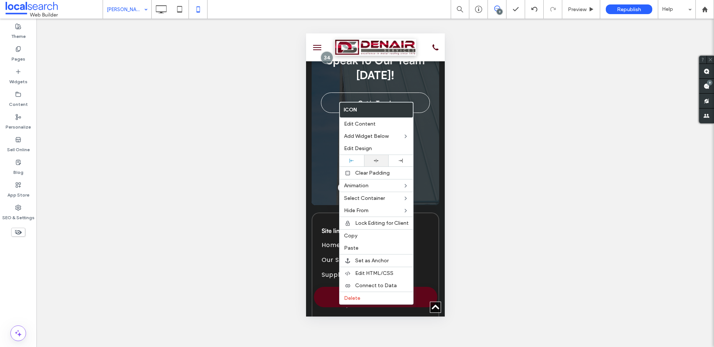
click at [383, 161] on div at bounding box center [376, 160] width 17 height 5
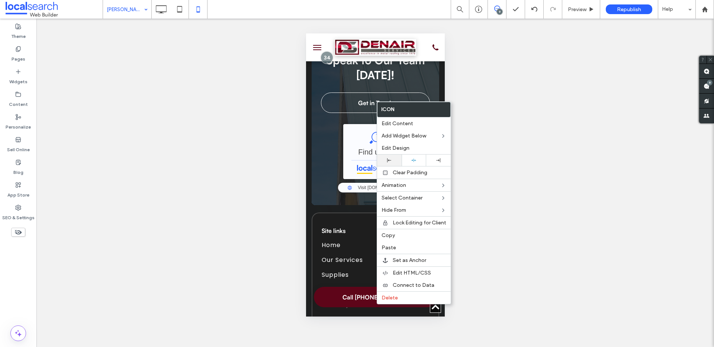
click at [395, 159] on div at bounding box center [389, 160] width 17 height 4
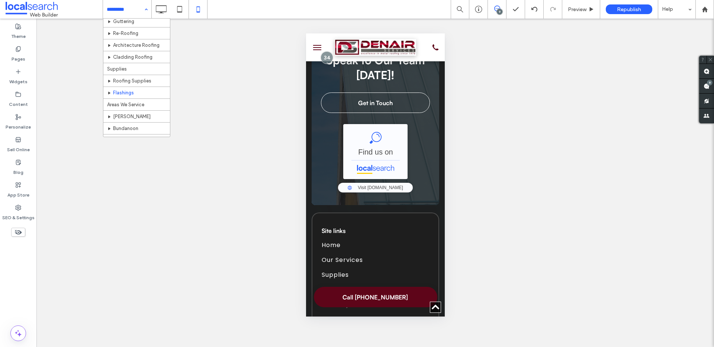
scroll to position [105, 0]
type input "**********"
type input "**"
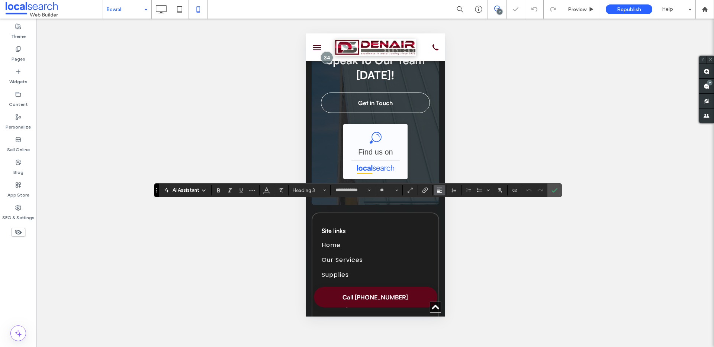
click at [438, 189] on use "Alignment" at bounding box center [439, 190] width 5 height 5
drag, startPoint x: 440, startPoint y: 211, endPoint x: 463, endPoint y: 210, distance: 23.1
click at [440, 211] on label "ui.textEditor.alignment.center" at bounding box center [447, 213] width 26 height 11
click at [559, 191] on label "Confirm" at bounding box center [554, 190] width 11 height 13
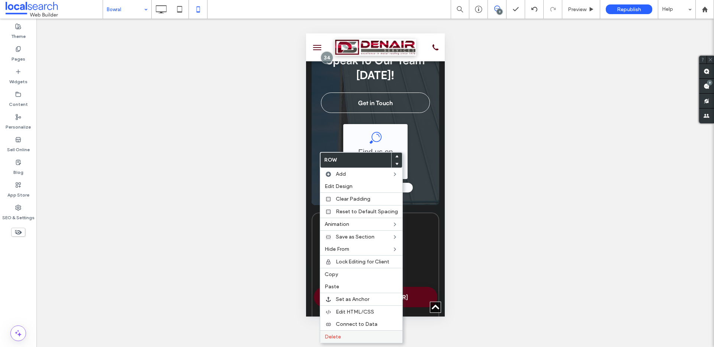
click at [354, 337] on label "Delete" at bounding box center [360, 337] width 73 height 6
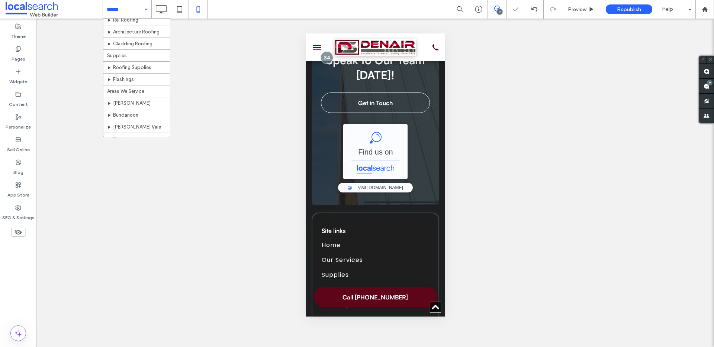
scroll to position [130, 0]
type input "**********"
type input "**"
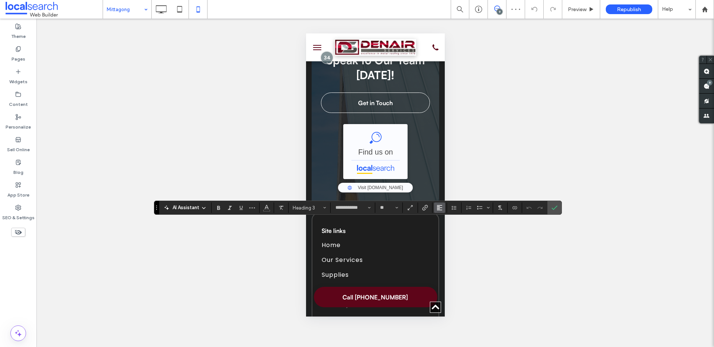
click at [443, 210] on button "Alignment" at bounding box center [439, 208] width 11 height 10
click at [446, 229] on icon "ui.textEditor.alignment.center" at bounding box center [445, 231] width 6 height 6
click at [558, 210] on label "Confirm" at bounding box center [554, 207] width 11 height 13
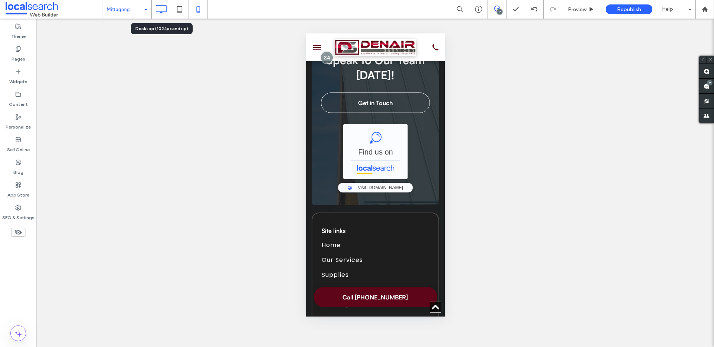
click at [156, 6] on use at bounding box center [161, 9] width 11 height 8
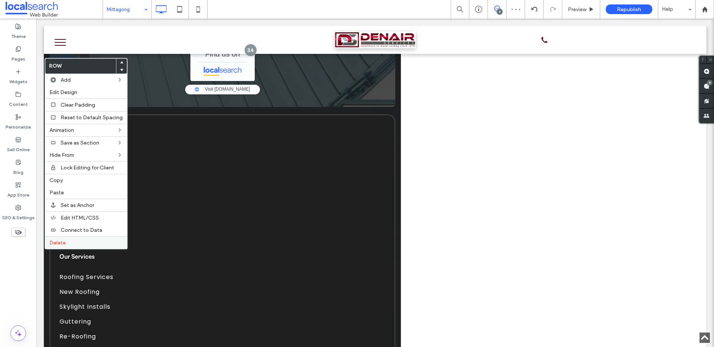
click at [81, 244] on label "Delete" at bounding box center [85, 243] width 73 height 6
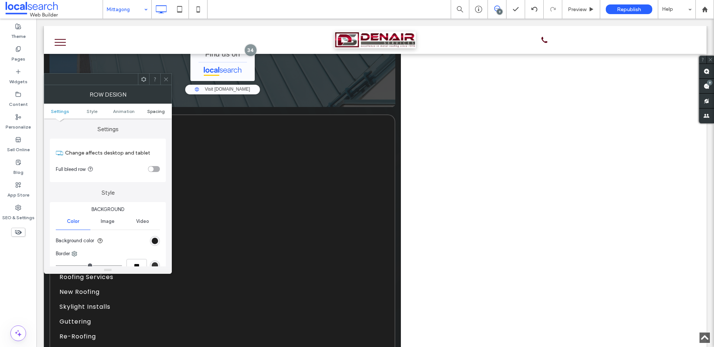
click at [154, 109] on span "Spacing" at bounding box center [155, 112] width 17 height 6
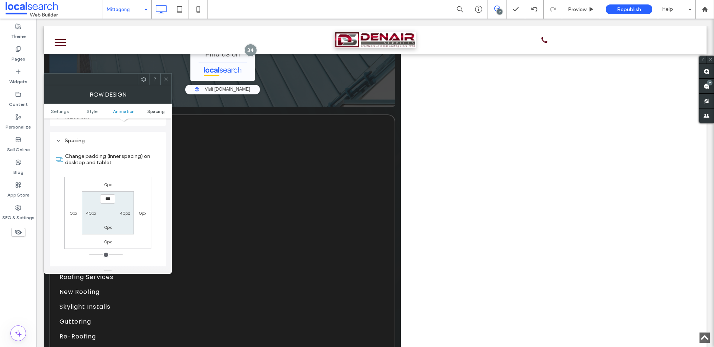
scroll to position [210, 0]
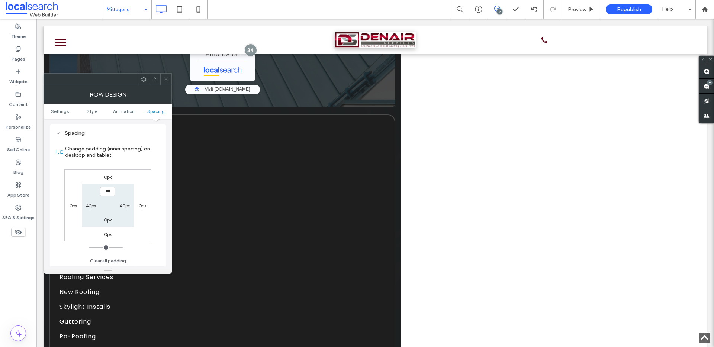
click at [164, 79] on icon at bounding box center [166, 80] width 6 height 6
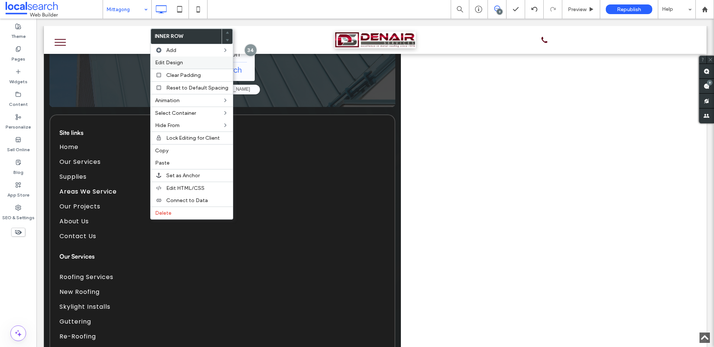
click at [198, 64] on label "Edit Design" at bounding box center [191, 62] width 73 height 6
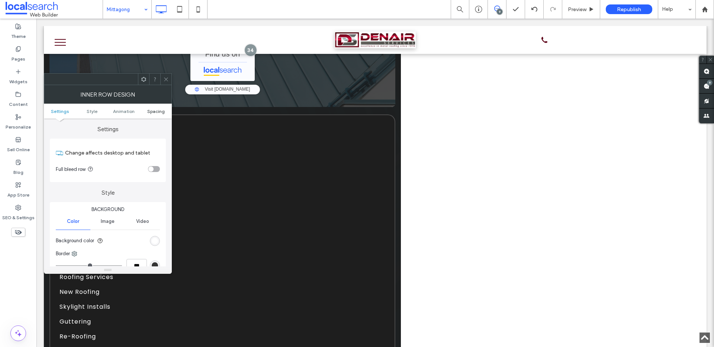
click at [154, 111] on span "Spacing" at bounding box center [155, 112] width 17 height 6
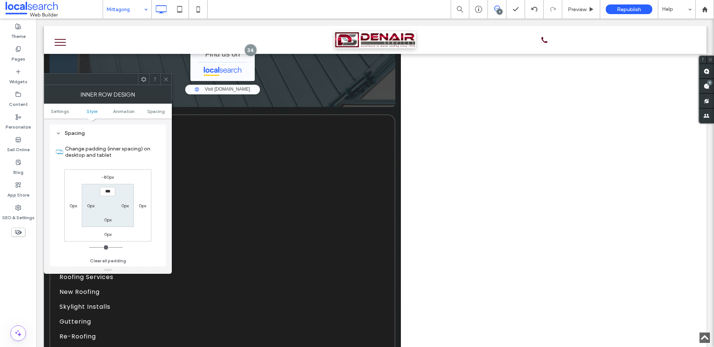
scroll to position [238, 0]
click at [163, 78] on icon at bounding box center [166, 80] width 6 height 6
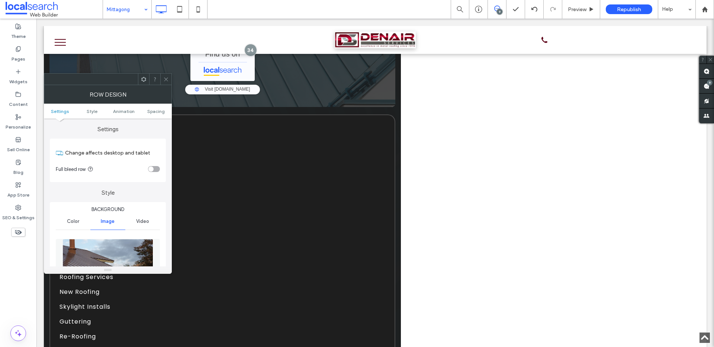
click at [164, 77] on use at bounding box center [166, 79] width 4 height 4
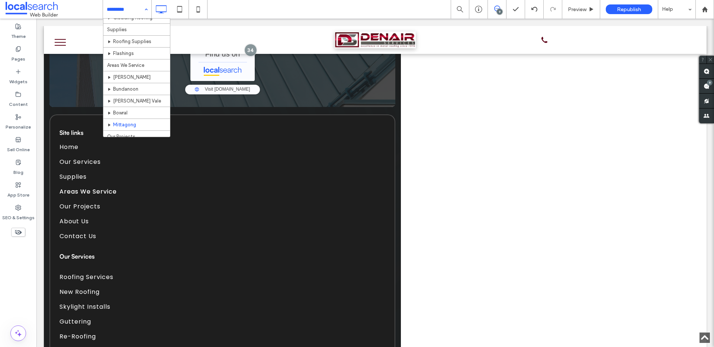
scroll to position [130, 0]
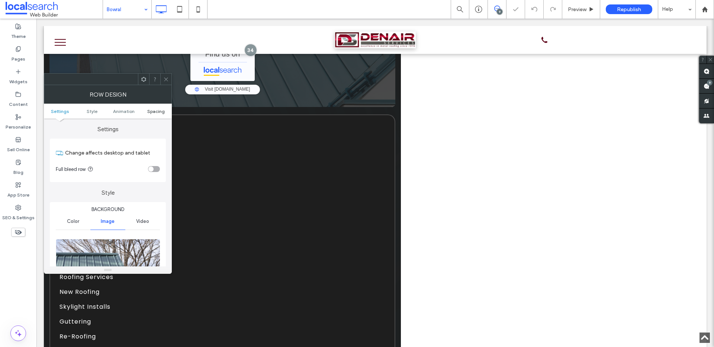
click at [153, 111] on span "Spacing" at bounding box center [155, 112] width 17 height 6
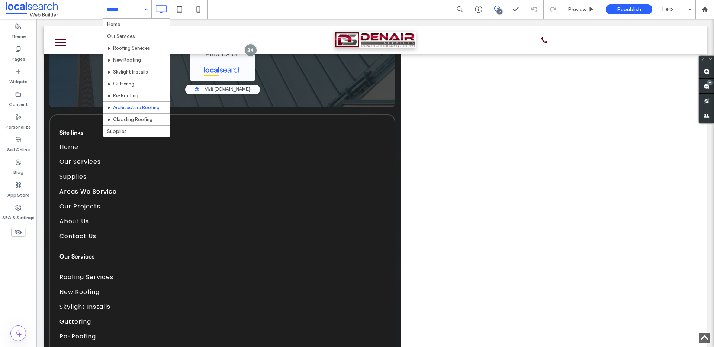
scroll to position [117, 0]
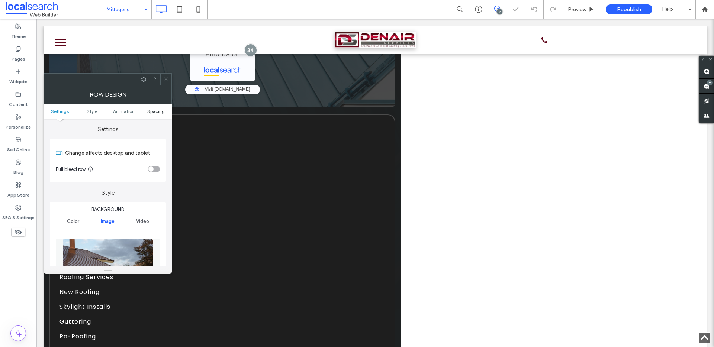
click at [154, 111] on span "Spacing" at bounding box center [155, 112] width 17 height 6
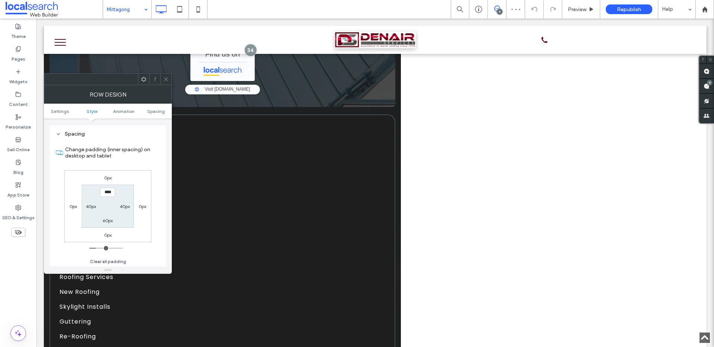
scroll to position [489, 0]
click at [109, 225] on section "**** 40px 60px 40px" at bounding box center [108, 205] width 52 height 43
click at [109, 222] on label "60px" at bounding box center [108, 220] width 10 height 6
type input "***"
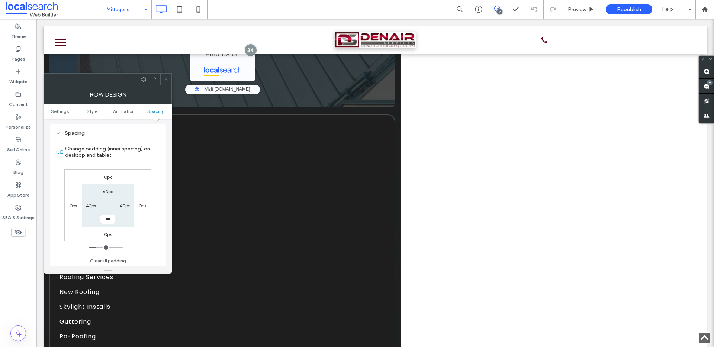
type input "*****"
click at [164, 77] on icon at bounding box center [166, 80] width 6 height 6
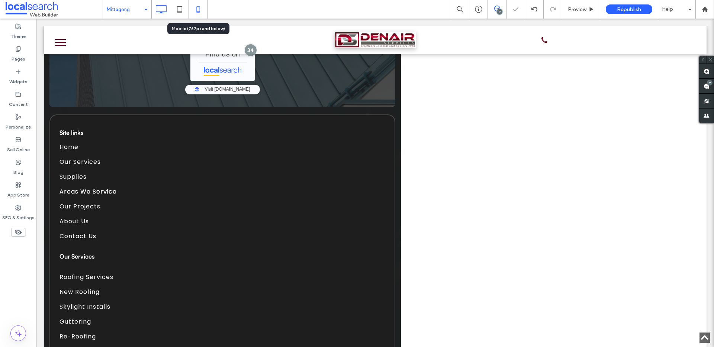
click at [202, 9] on icon at bounding box center [198, 9] width 15 height 15
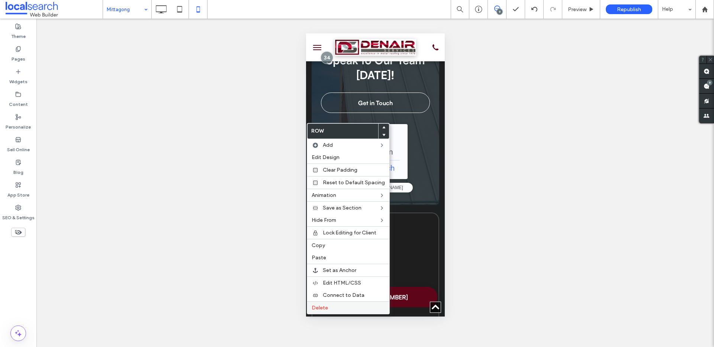
click at [334, 307] on label "Delete" at bounding box center [347, 308] width 73 height 6
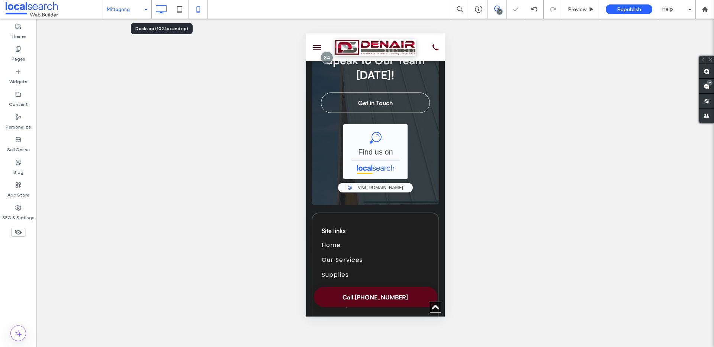
click at [163, 2] on icon at bounding box center [161, 9] width 15 height 15
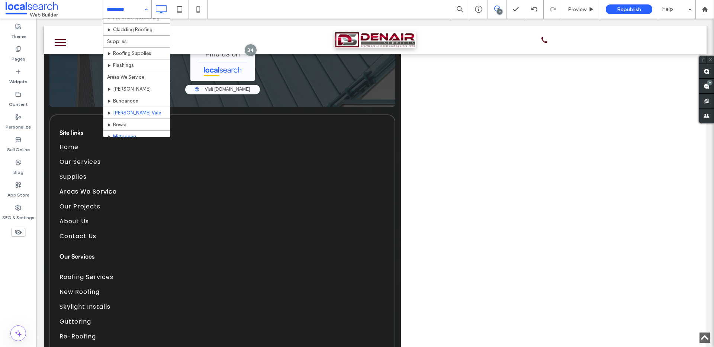
scroll to position [130, 0]
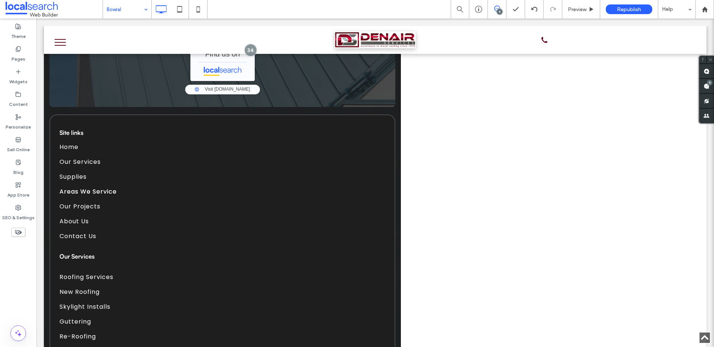
click at [199, 10] on icon at bounding box center [198, 9] width 15 height 15
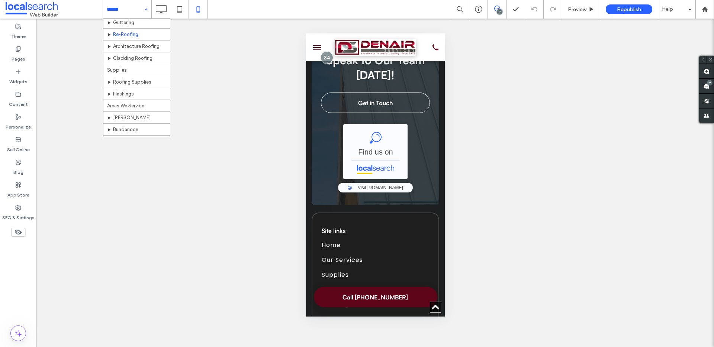
scroll to position [100, 0]
click at [136, 5] on input at bounding box center [125, 9] width 37 height 19
type input "*******"
type input "**"
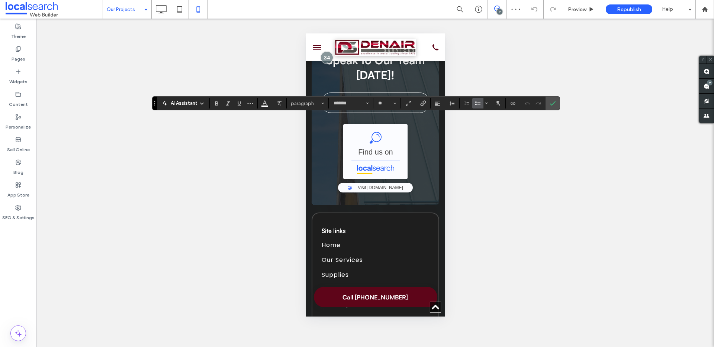
click at [475, 104] on use "Bulleted List" at bounding box center [477, 103] width 5 height 4
click at [476, 105] on icon "Bulleted List" at bounding box center [478, 103] width 6 height 6
click at [552, 103] on icon "Confirm" at bounding box center [552, 103] width 6 height 6
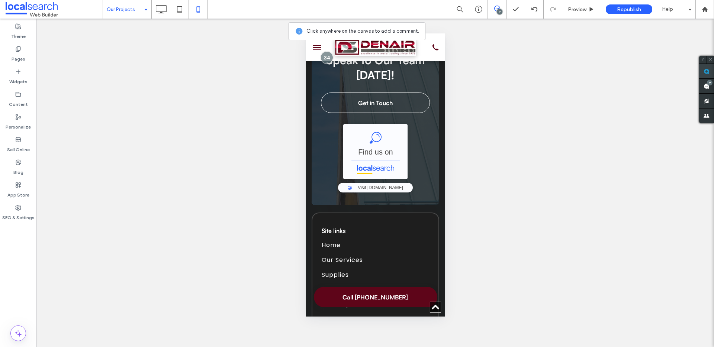
click at [701, 72] on span at bounding box center [706, 71] width 15 height 14
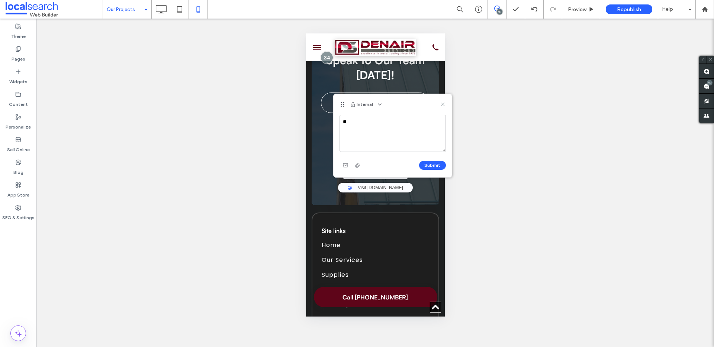
type textarea "*"
type textarea "**********"
click at [430, 165] on button "Submit" at bounding box center [432, 165] width 27 height 9
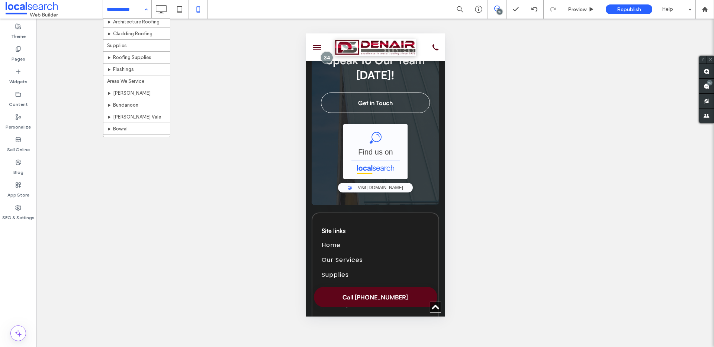
scroll to position [130, 0]
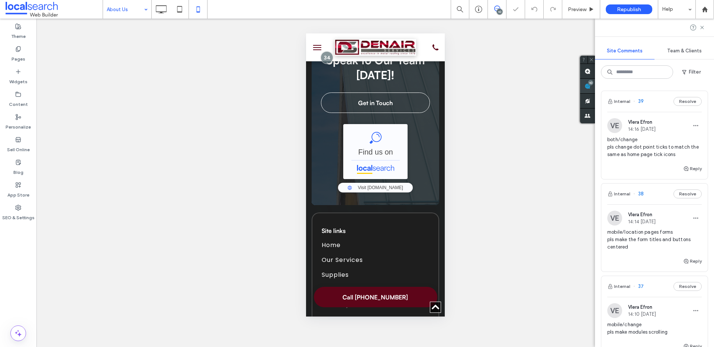
click at [595, 79] on span at bounding box center [587, 86] width 15 height 14
copy span "both/change pls change dot point ticks to match the same as home page tick icons"
drag, startPoint x: 681, startPoint y: 156, endPoint x: 603, endPoint y: 141, distance: 80.3
click at [603, 141] on div "VE Vlera Efron 14:16 Sep 18 2025 both/change pls change dot point ticks to matc…" at bounding box center [654, 141] width 106 height 46
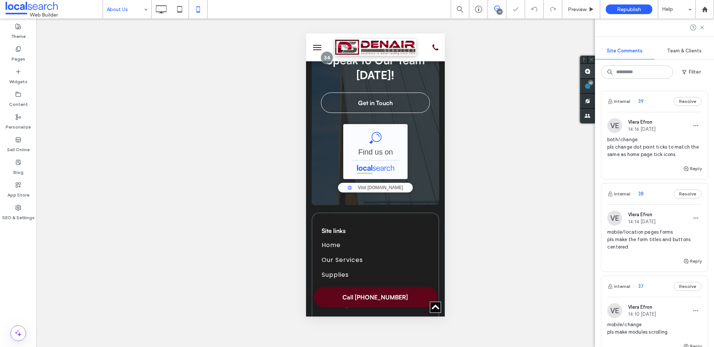
click at [586, 72] on use at bounding box center [587, 71] width 6 height 6
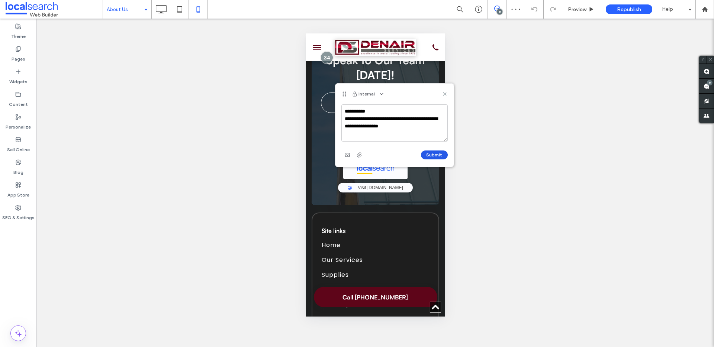
type textarea "**********"
click at [427, 154] on button "Submit" at bounding box center [434, 155] width 27 height 9
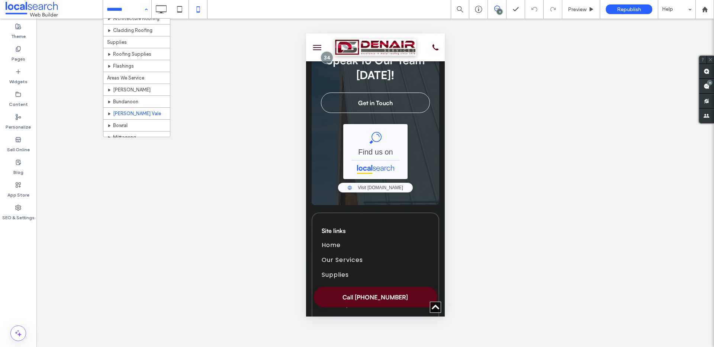
scroll to position [130, 0]
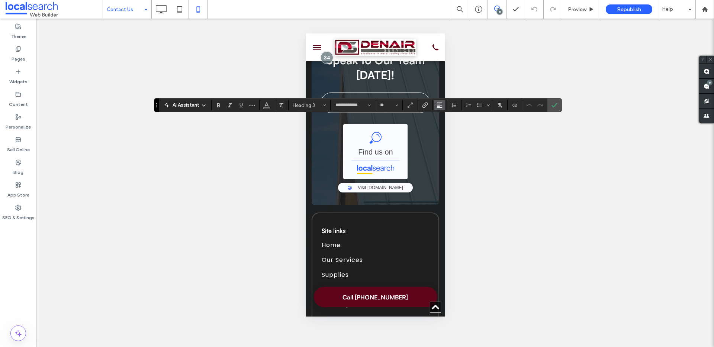
click at [439, 106] on icon "Alignment" at bounding box center [439, 105] width 6 height 6
click at [448, 126] on div "ui.textEditor.alignment.center" at bounding box center [447, 128] width 10 height 6
click at [552, 101] on span "Confirm" at bounding box center [552, 104] width 3 height 13
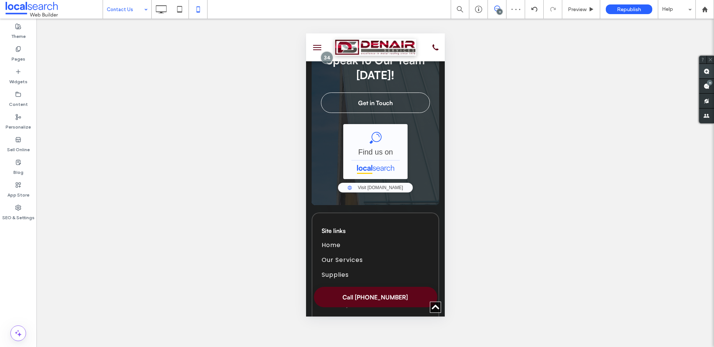
click at [704, 70] on use at bounding box center [706, 71] width 6 height 6
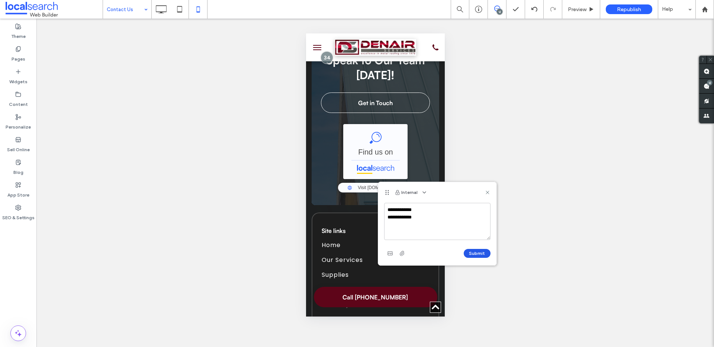
type textarea "**********"
click at [475, 252] on button "Submit" at bounding box center [477, 253] width 27 height 9
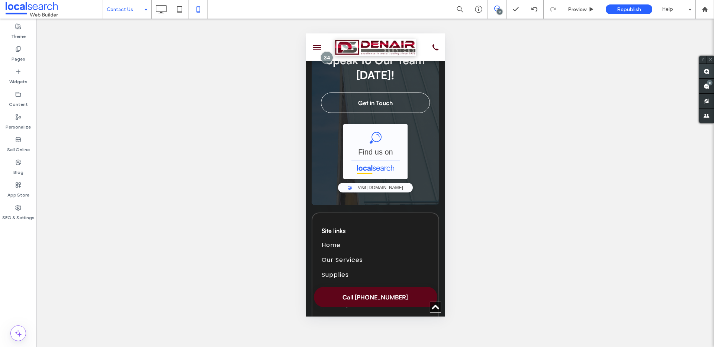
click at [707, 72] on use at bounding box center [706, 71] width 6 height 6
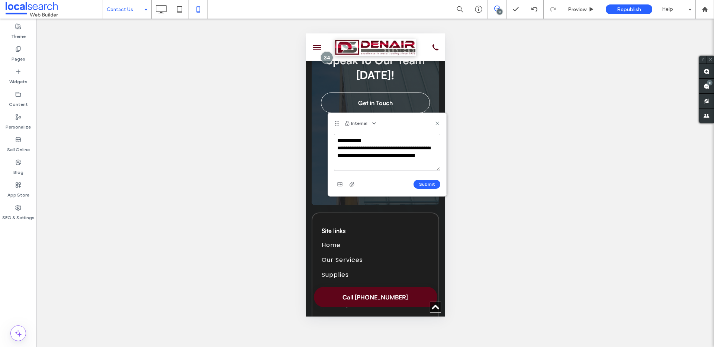
type textarea "**********"
click at [426, 184] on button "Submit" at bounding box center [426, 184] width 27 height 9
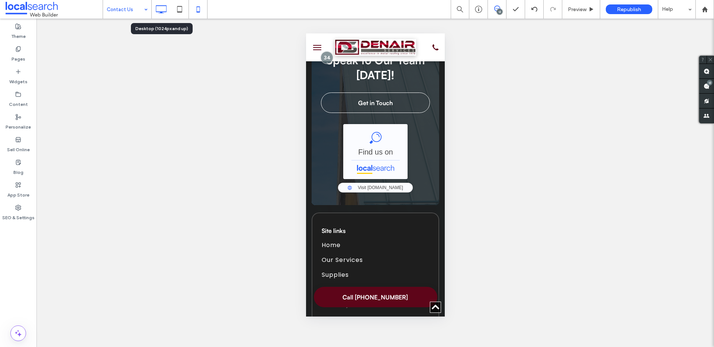
click at [156, 9] on icon at bounding box center [161, 9] width 15 height 15
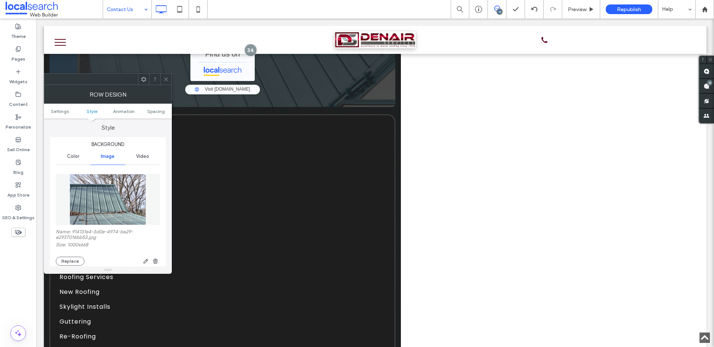
scroll to position [132, 0]
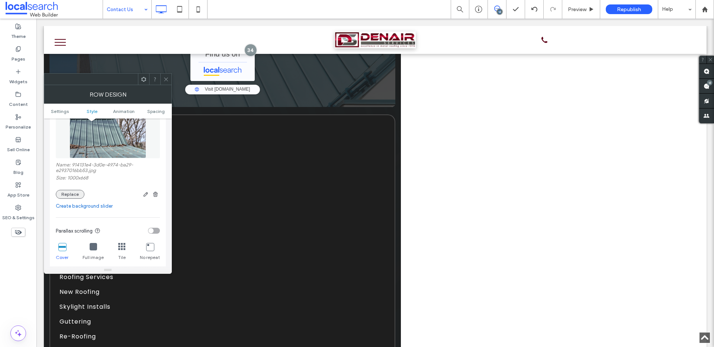
click at [74, 192] on button "Replace" at bounding box center [70, 194] width 29 height 9
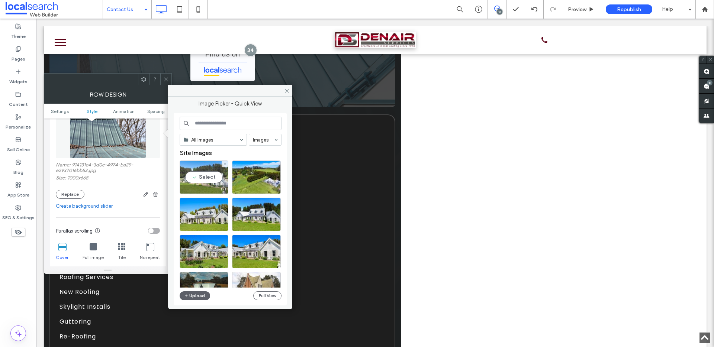
click at [195, 179] on div "Select" at bounding box center [204, 177] width 49 height 33
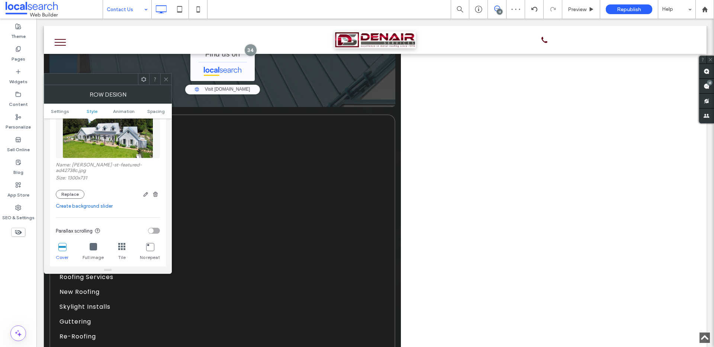
click at [163, 78] on icon at bounding box center [166, 80] width 6 height 6
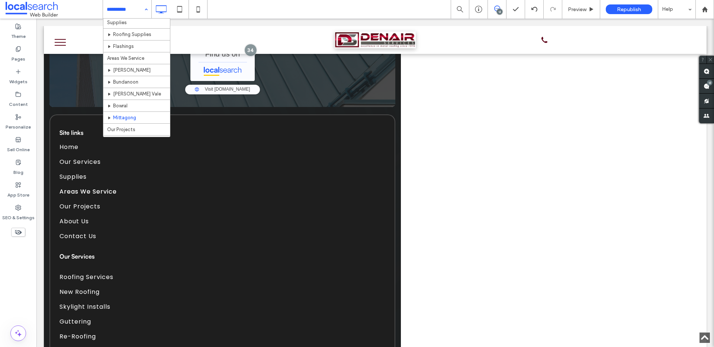
scroll to position [130, 0]
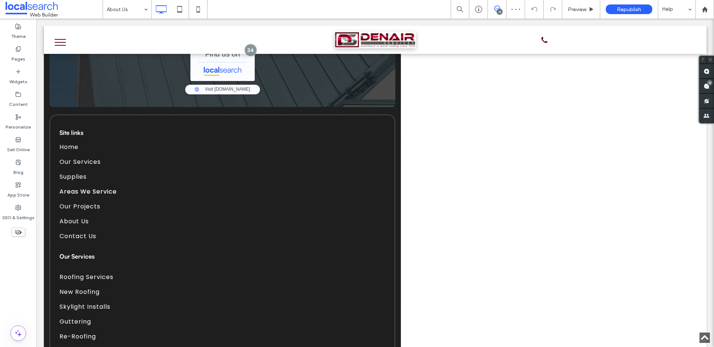
click at [138, 10] on input at bounding box center [125, 9] width 37 height 19
click at [705, 89] on span at bounding box center [706, 86] width 15 height 14
